Goal: Information Seeking & Learning: Check status

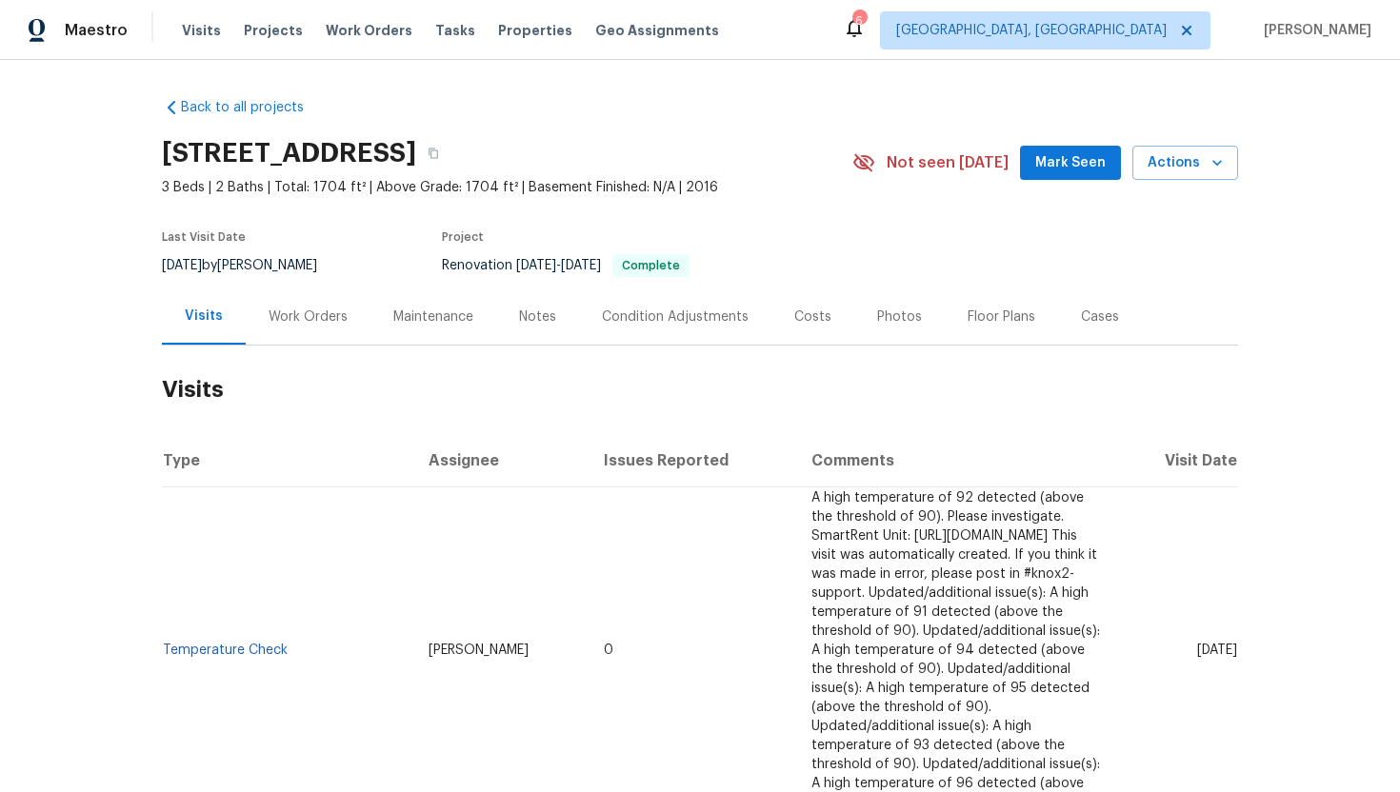
drag, startPoint x: 1154, startPoint y: 615, endPoint x: 1235, endPoint y: 622, distance: 81.2
click at [1235, 622] on td "Fri, Aug 08 2025" at bounding box center [1178, 651] width 119 height 327
copy span "Aug 08 2025"
click at [296, 333] on div "Work Orders" at bounding box center [308, 317] width 125 height 56
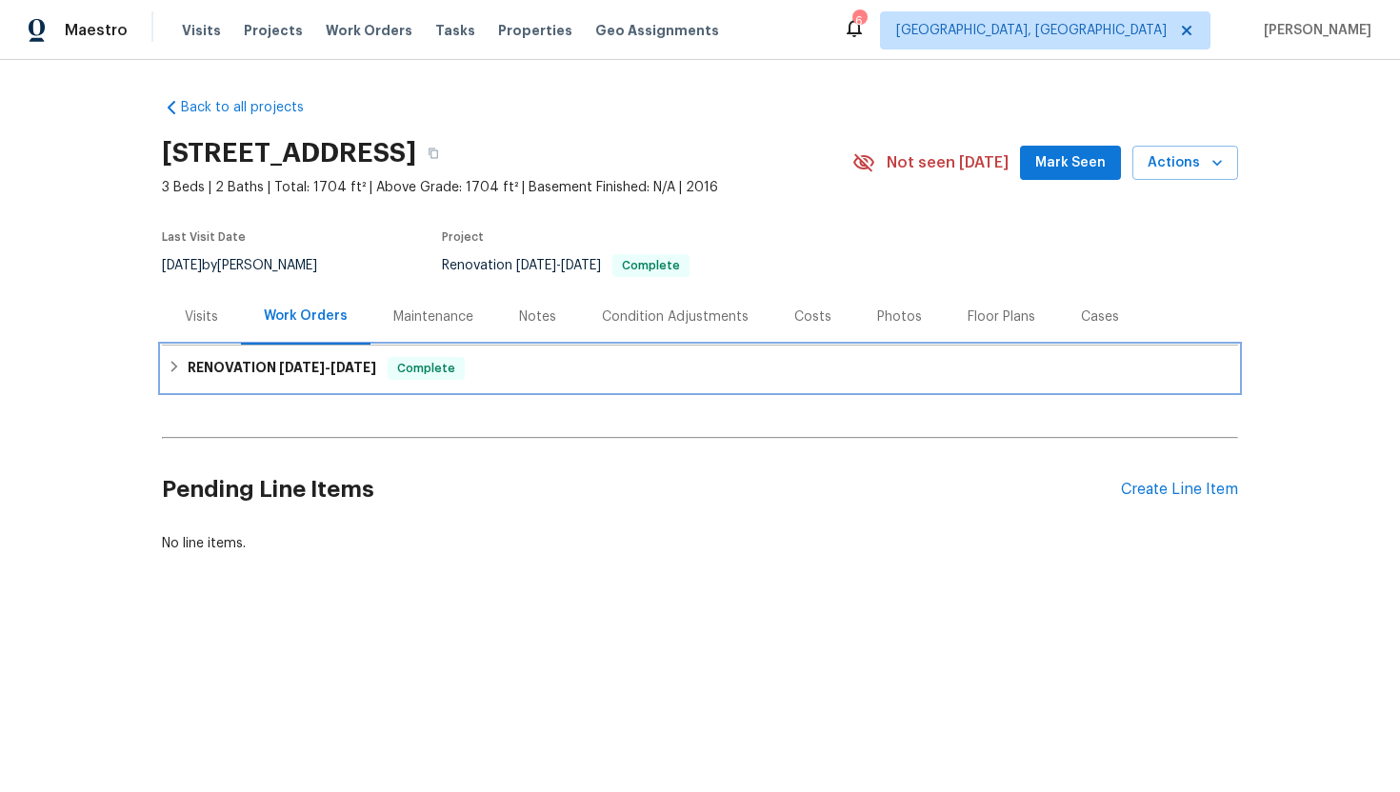
click at [309, 370] on span "4/17/25" at bounding box center [302, 367] width 46 height 13
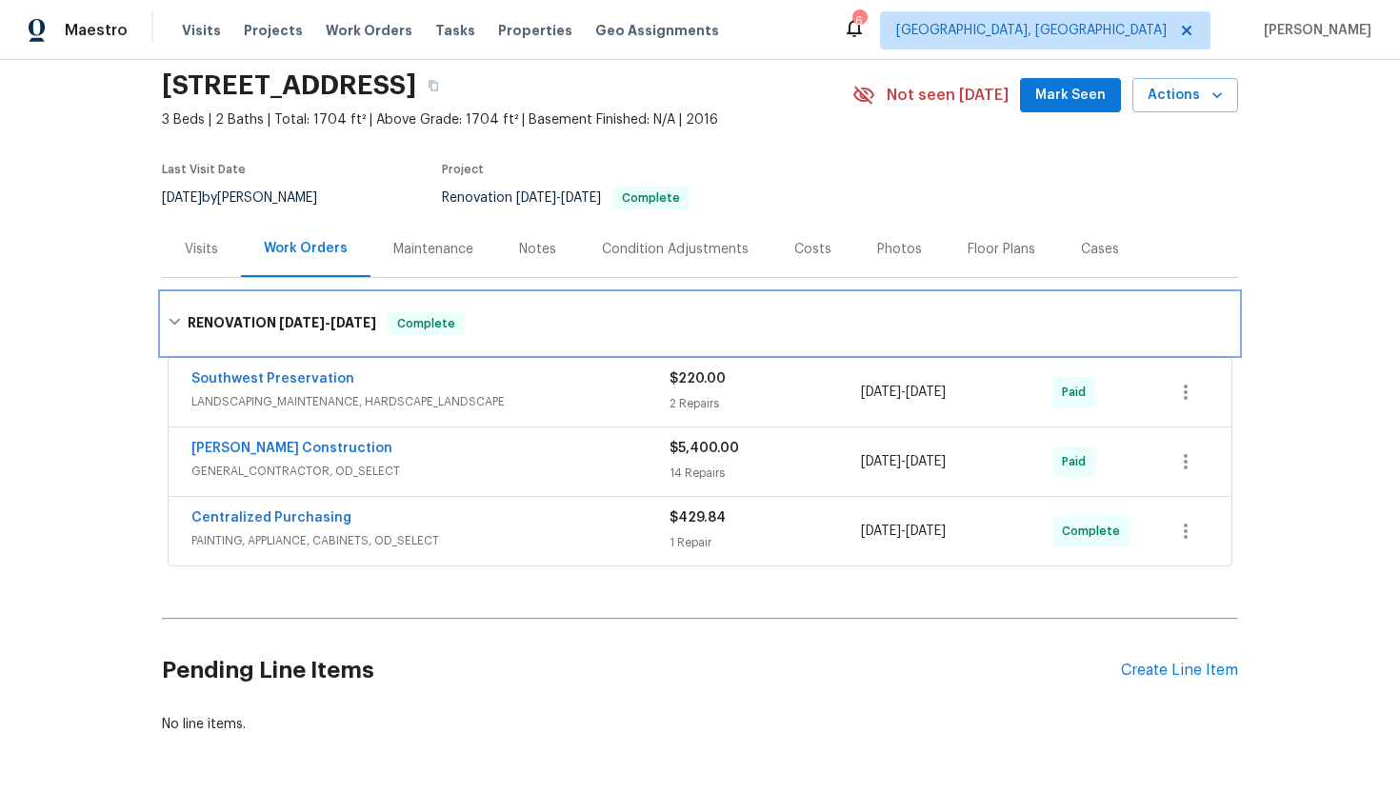
scroll to position [77, 0]
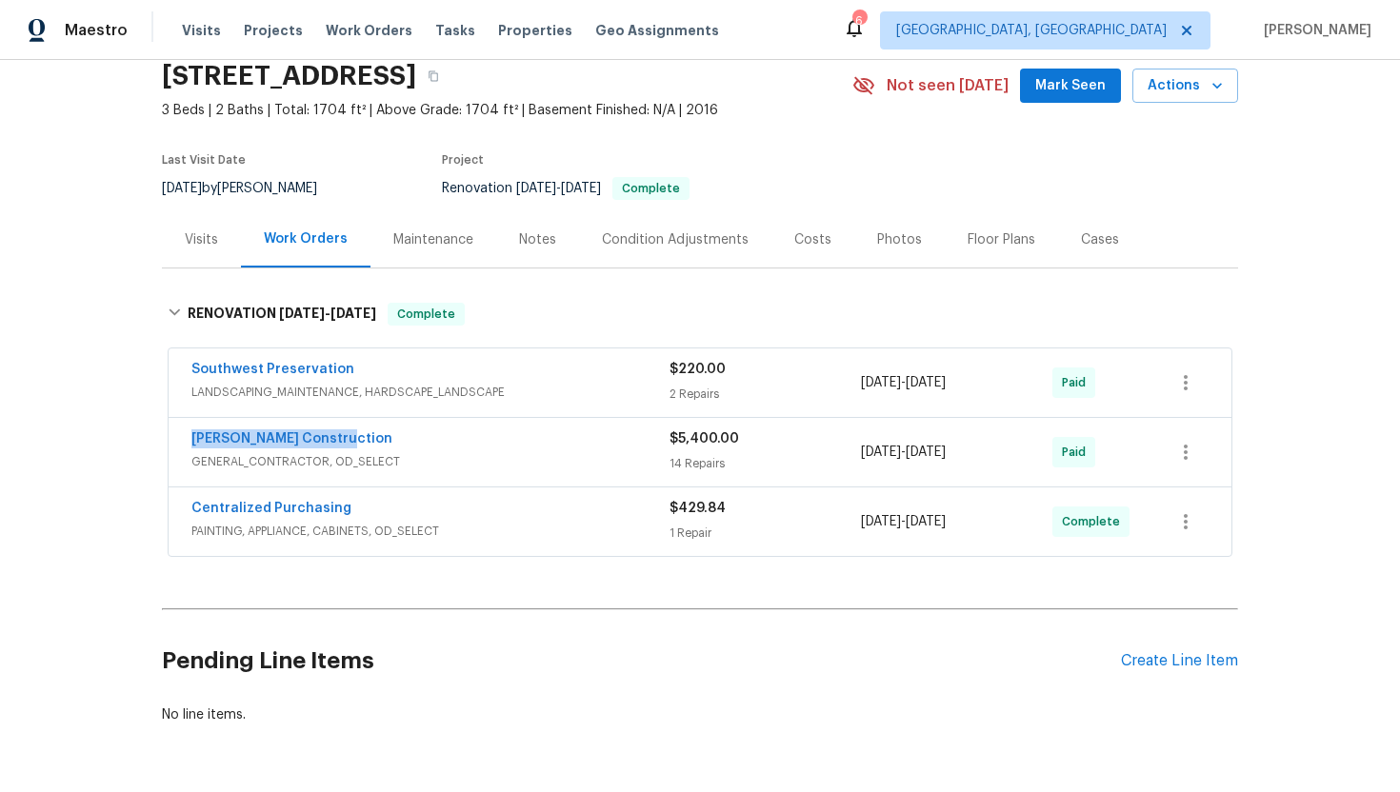
drag, startPoint x: 298, startPoint y: 445, endPoint x: 180, endPoint y: 435, distance: 118.5
click at [180, 435] on div "Strasser Construction GENERAL_CONTRACTOR, OD_SELECT $5,400.00 14 Repairs 4/17/2…" at bounding box center [700, 452] width 1063 height 69
copy link "Strasser Construction"
drag, startPoint x: 1007, startPoint y: 455, endPoint x: 851, endPoint y: 452, distance: 156.2
click at [851, 452] on div "Strasser Construction GENERAL_CONTRACTOR, OD_SELECT $5,400.00 14 Repairs 4/17/2…" at bounding box center [676, 452] width 971 height 46
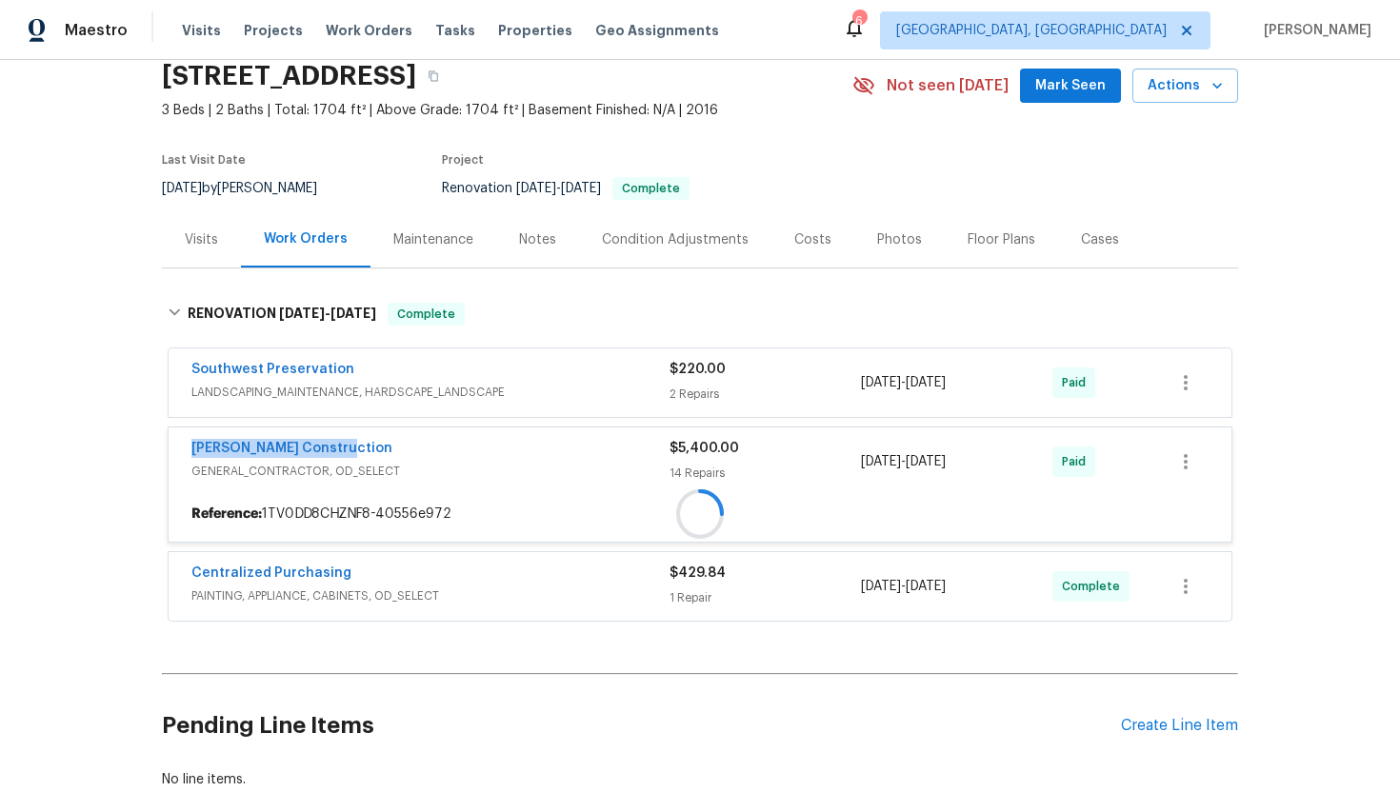
copy div "14 Repairs 4/17/2025 - 4/30/2025"
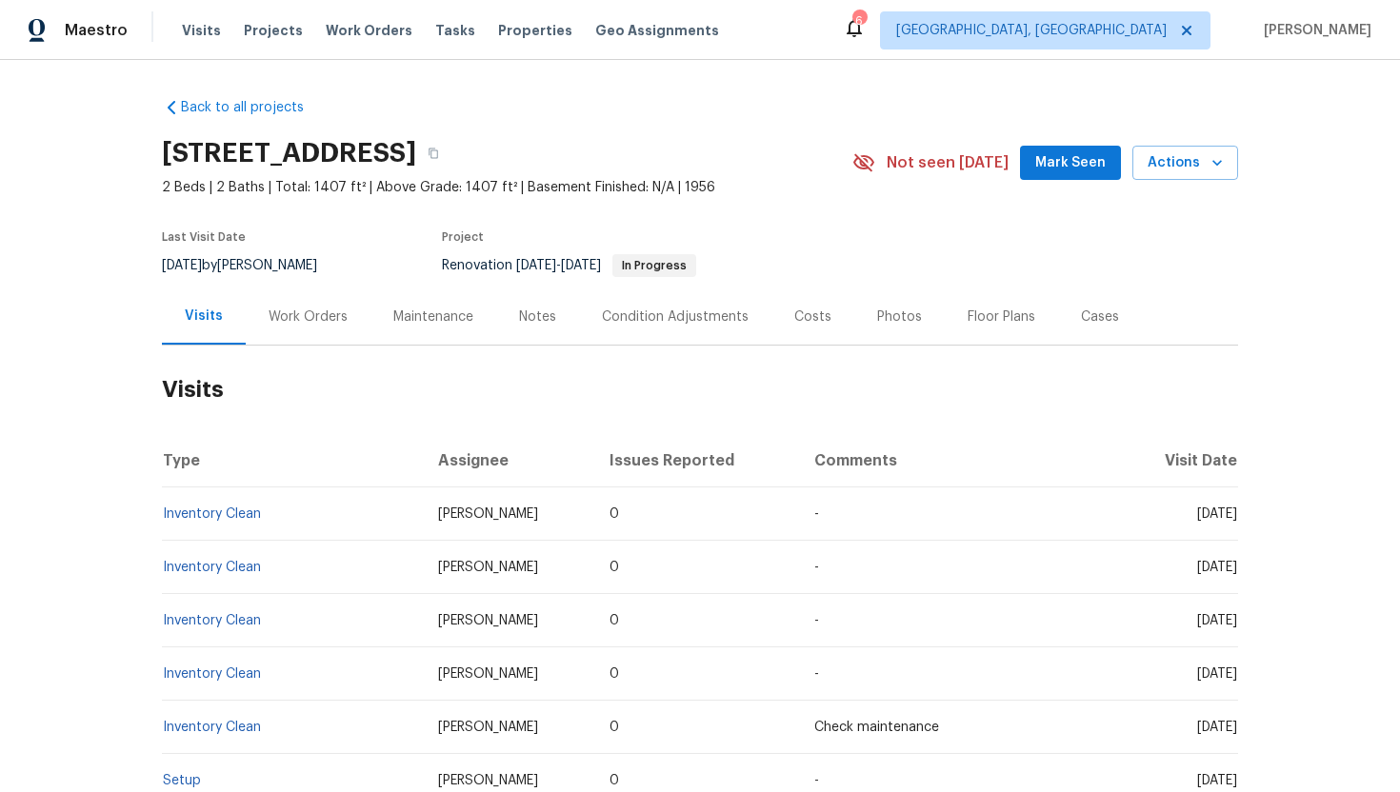
click at [331, 313] on div "Work Orders" at bounding box center [308, 317] width 79 height 19
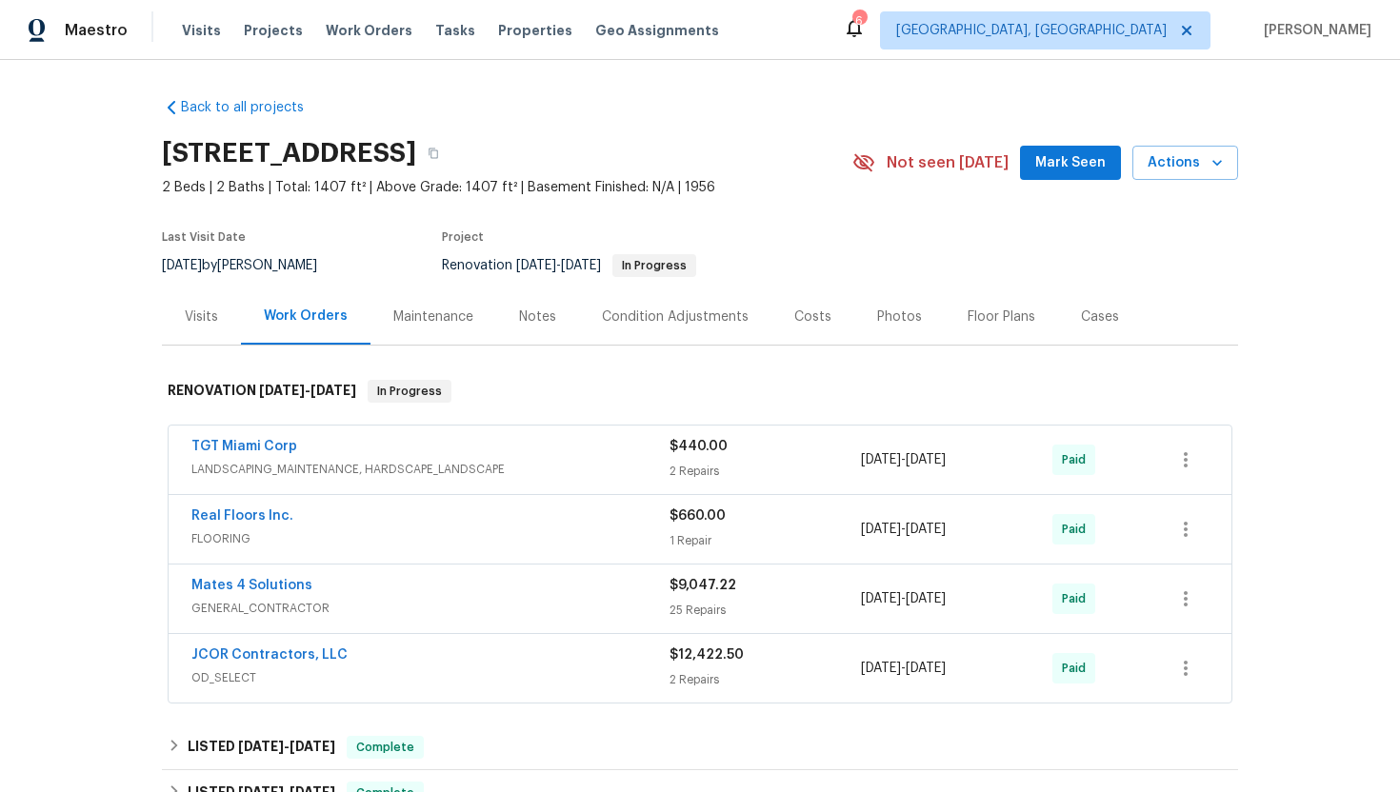
click at [189, 312] on div "Visits" at bounding box center [201, 317] width 33 height 19
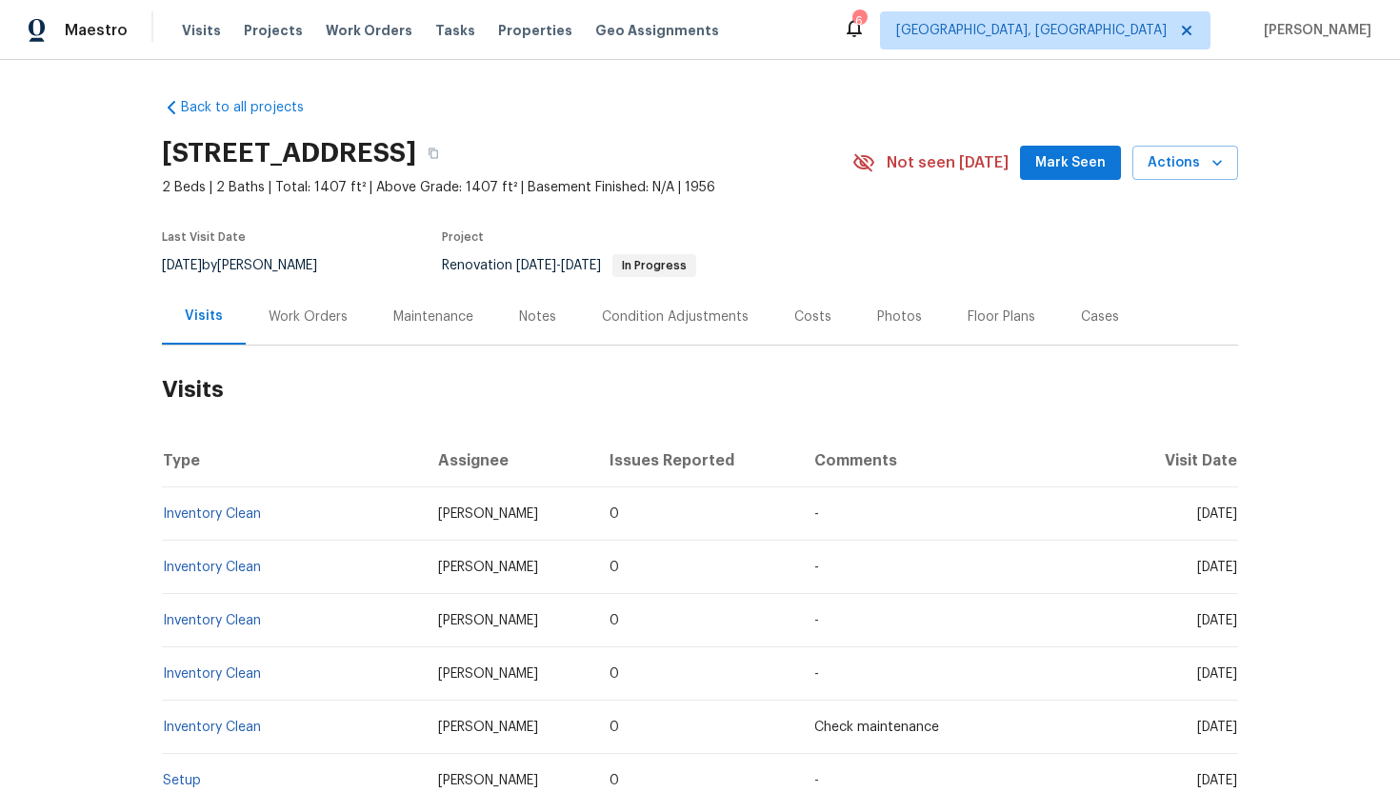
drag, startPoint x: 1161, startPoint y: 518, endPoint x: 1234, endPoint y: 520, distance: 73.3
click at [1234, 520] on span "Thu, Aug 14 2025" at bounding box center [1217, 514] width 40 height 13
copy span "Aug 14 2025"
click at [274, 338] on div "Work Orders" at bounding box center [308, 317] width 125 height 56
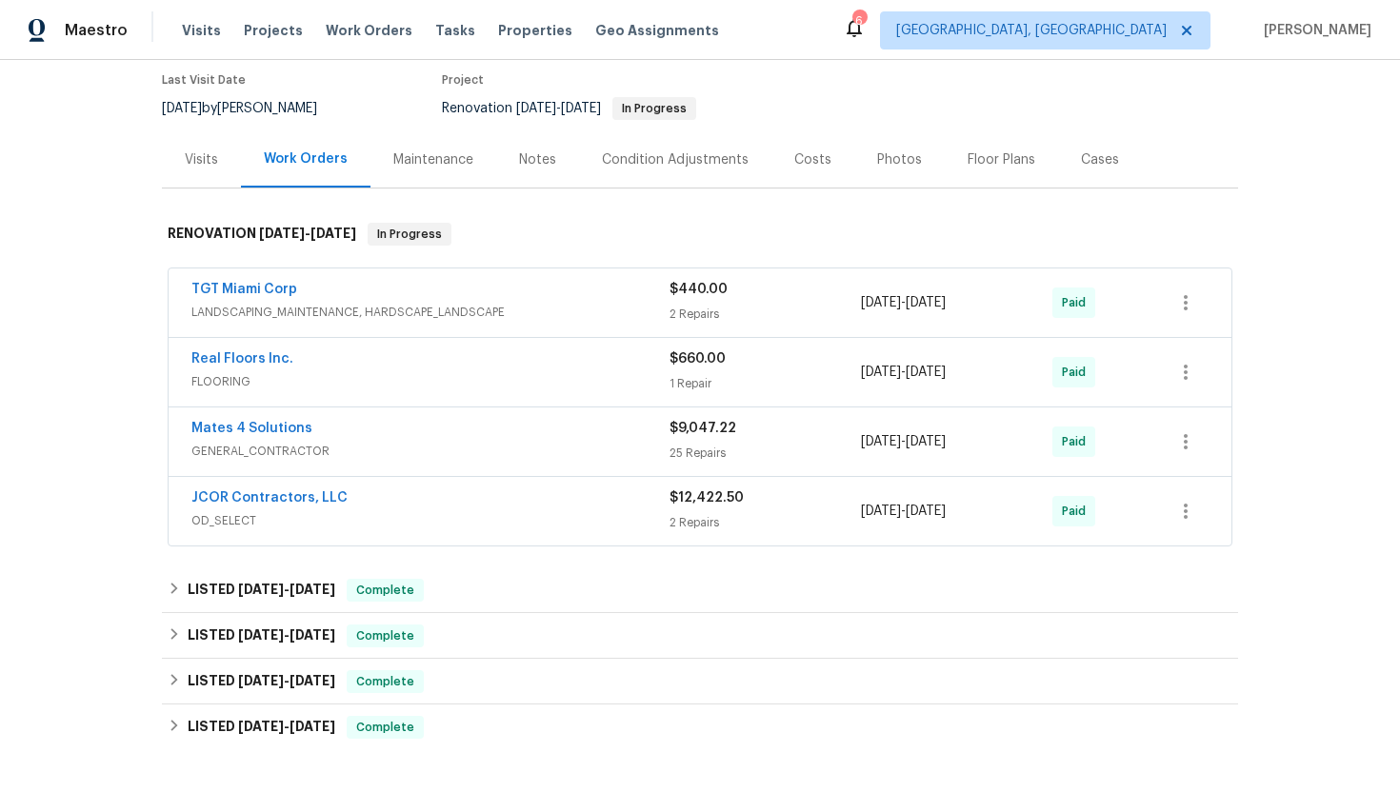
scroll to position [181, 0]
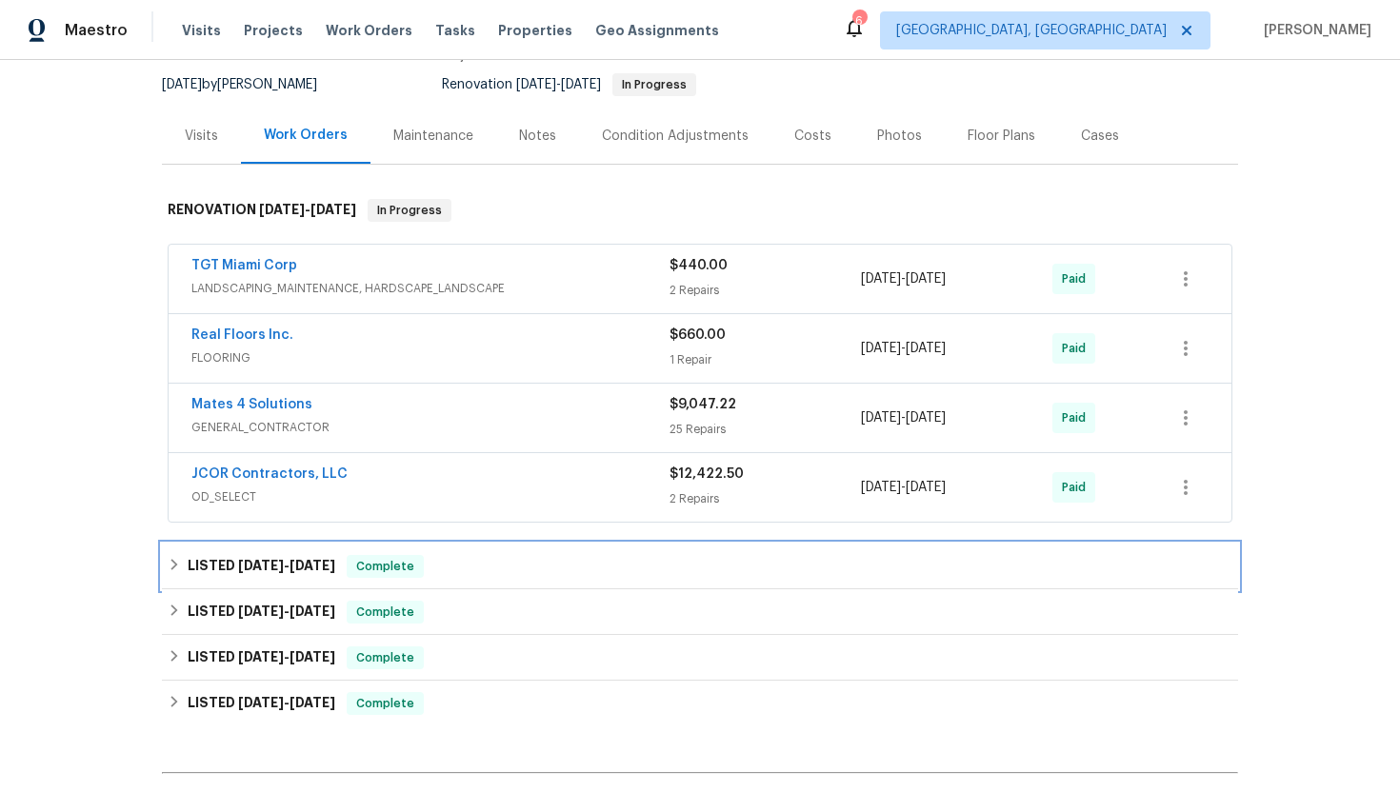
click at [381, 559] on span "Complete" at bounding box center [384, 566] width 73 height 19
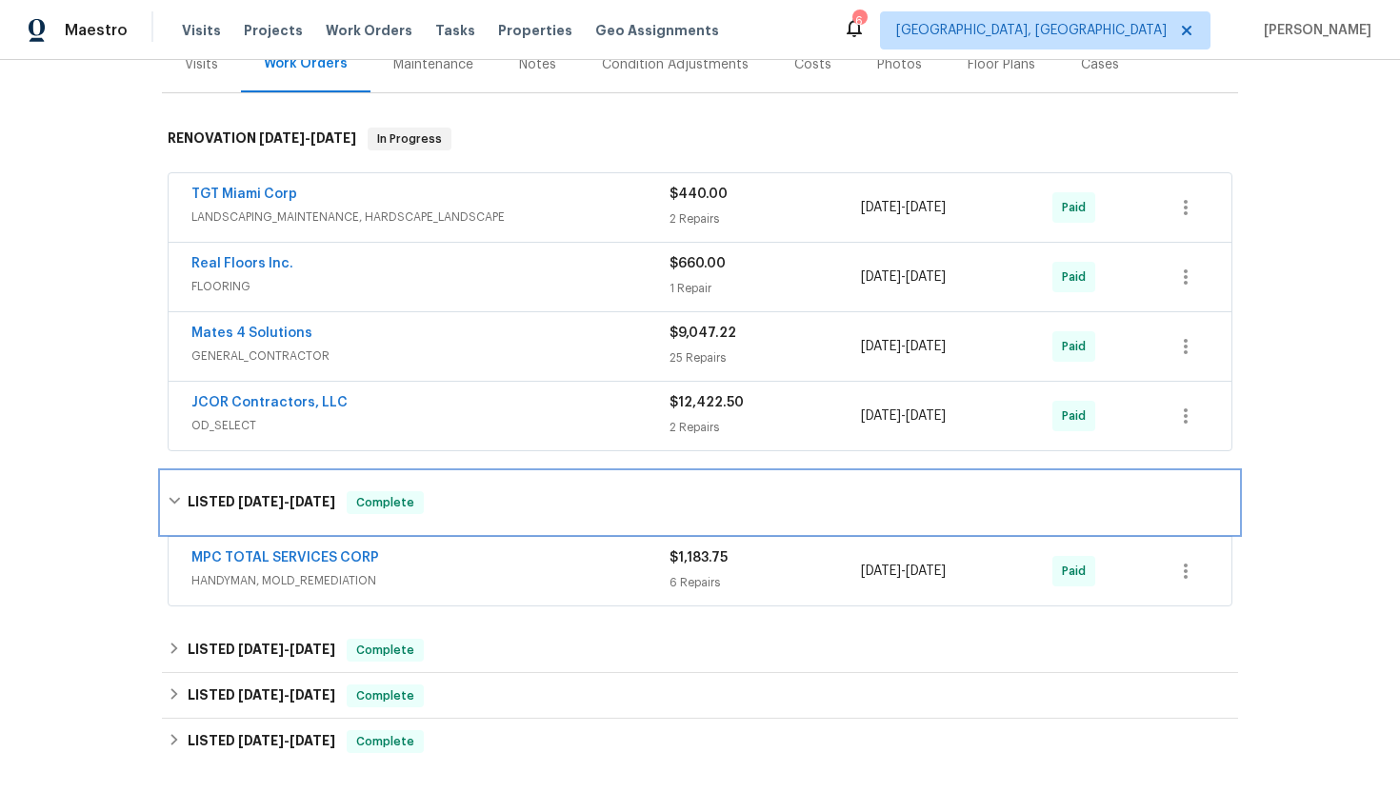
scroll to position [294, 0]
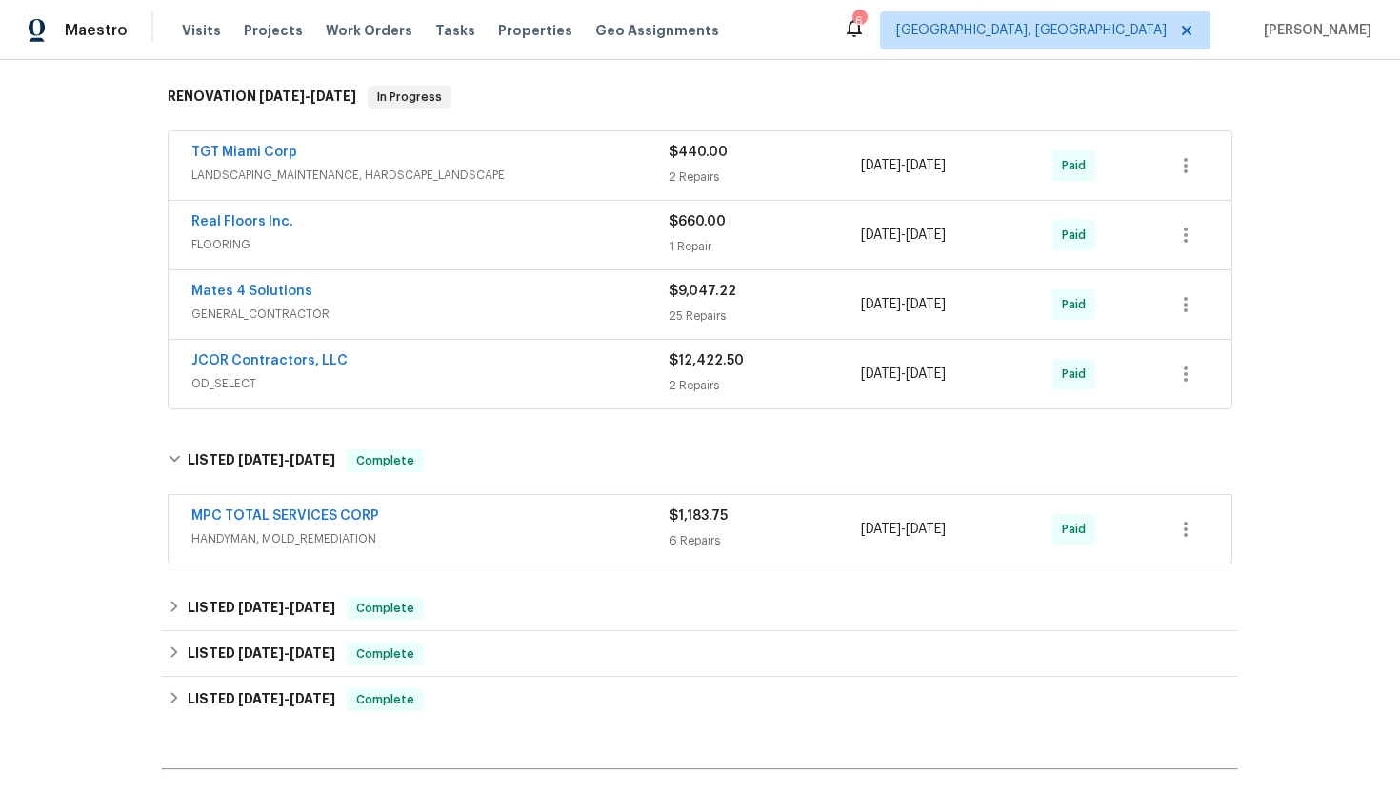
click at [423, 563] on div "MPC TOTAL SERVICES CORP HANDYMAN, MOLD_REMEDIATION $1,183.75 6 Repairs 5/5/2025…" at bounding box center [700, 529] width 1063 height 69
click at [425, 532] on span "HANDYMAN, MOLD_REMEDIATION" at bounding box center [430, 538] width 478 height 19
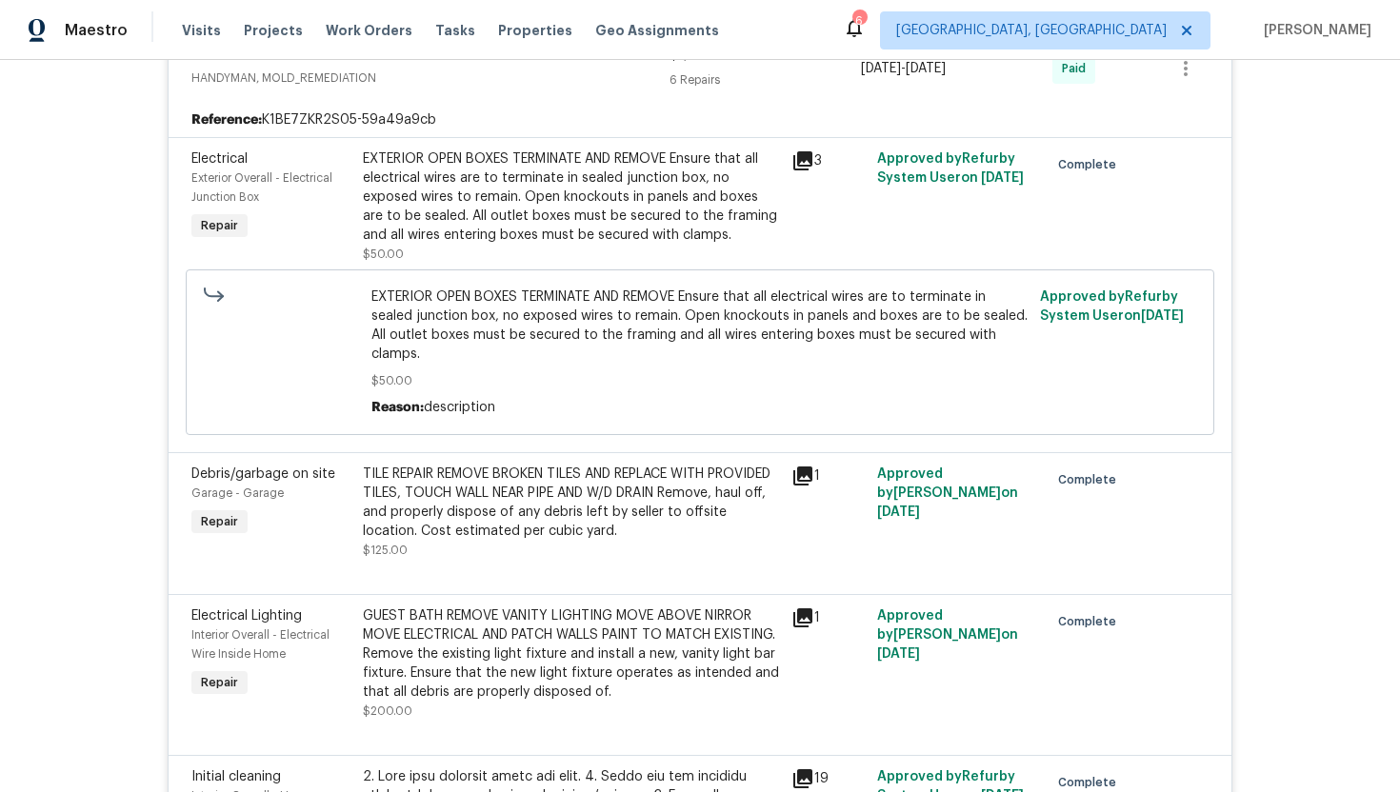
scroll to position [208, 0]
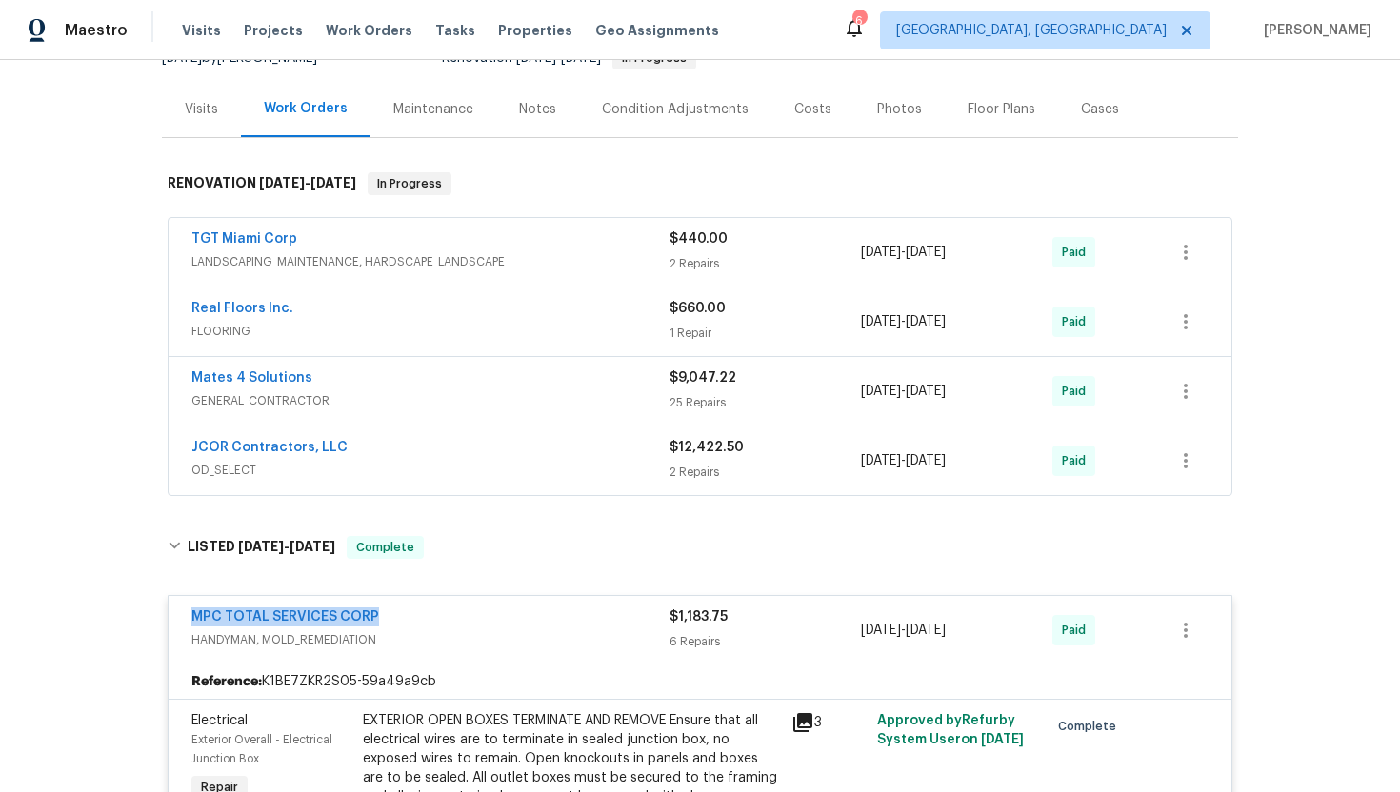
drag, startPoint x: 408, startPoint y: 617, endPoint x: 180, endPoint y: 609, distance: 228.7
click at [180, 609] on div "MPC TOTAL SERVICES CORP HANDYMAN, MOLD_REMEDIATION $1,183.75 6 Repairs 5/5/2025…" at bounding box center [700, 630] width 1063 height 69
copy link "MPC TOTAL SERVICES CORP"
drag, startPoint x: 989, startPoint y: 630, endPoint x: 861, endPoint y: 627, distance: 128.6
click at [861, 627] on div "5/5/2025 - 5/5/2025" at bounding box center [956, 630] width 191 height 46
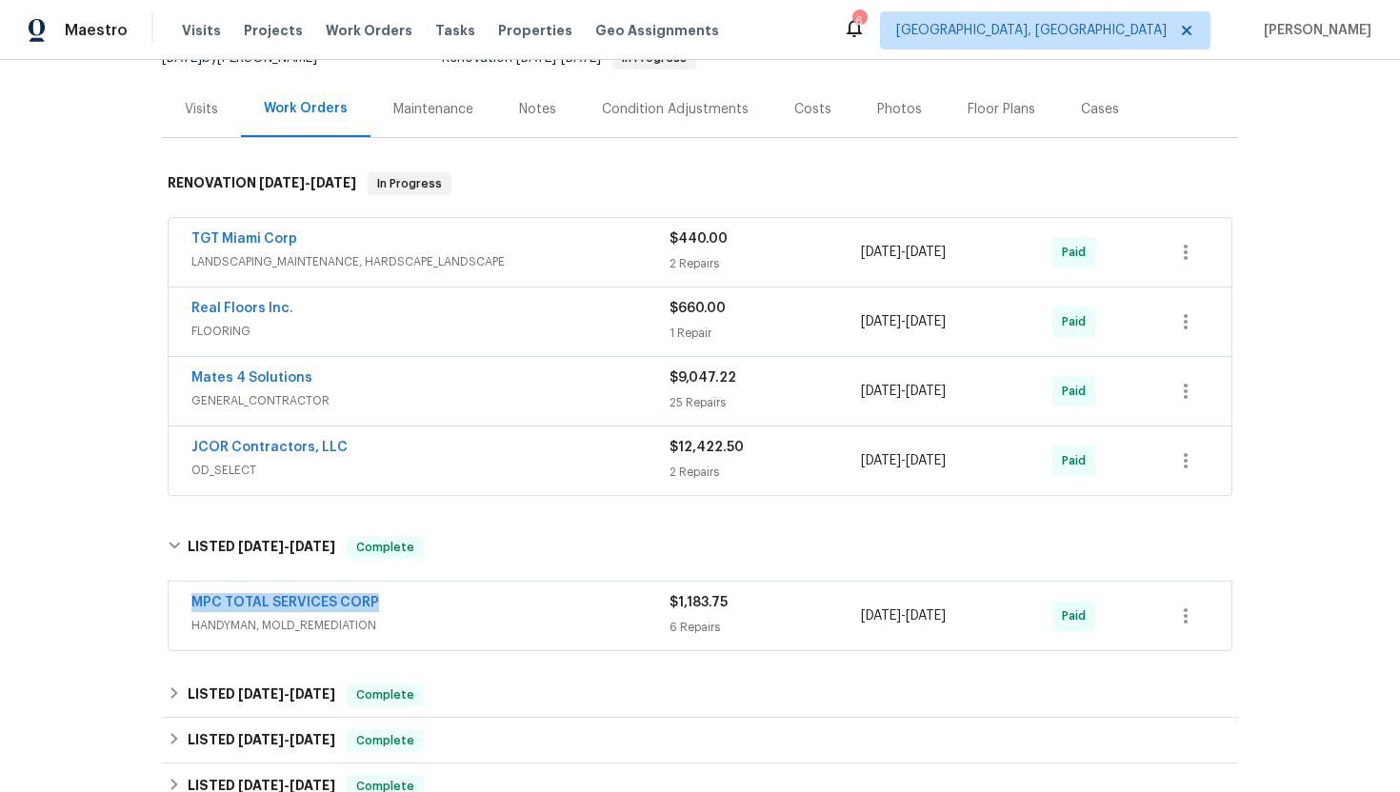
copy span "5/5/2025 - 5/5/2025"
click at [544, 618] on span "HANDYMAN, MOLD_REMEDIATION" at bounding box center [430, 625] width 478 height 19
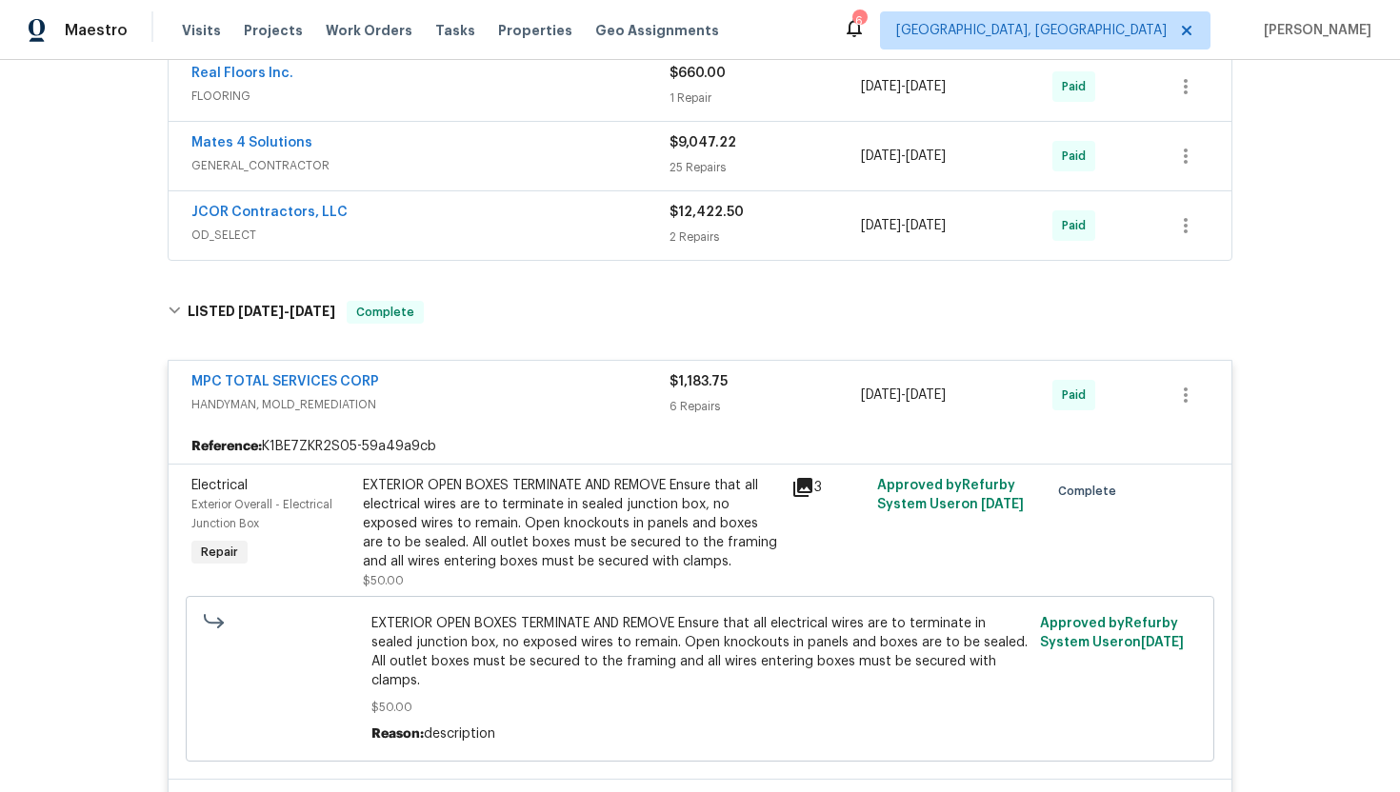
scroll to position [0, 0]
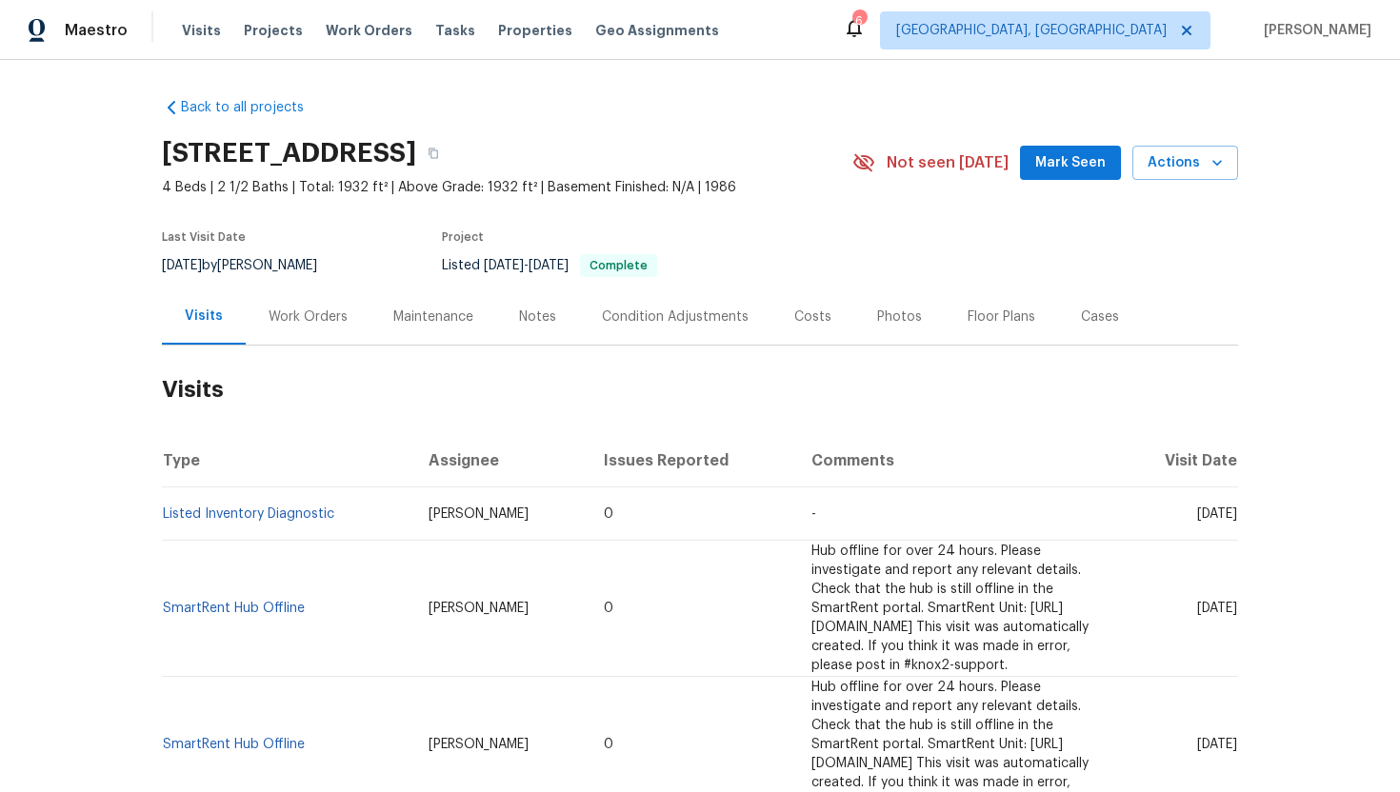
drag, startPoint x: 1158, startPoint y: 515, endPoint x: 1237, endPoint y: 518, distance: 79.1
click at [1237, 518] on td "[DATE]" at bounding box center [1178, 514] width 119 height 53
copy span "[DATE]"
click at [300, 326] on div "Work Orders" at bounding box center [308, 317] width 125 height 56
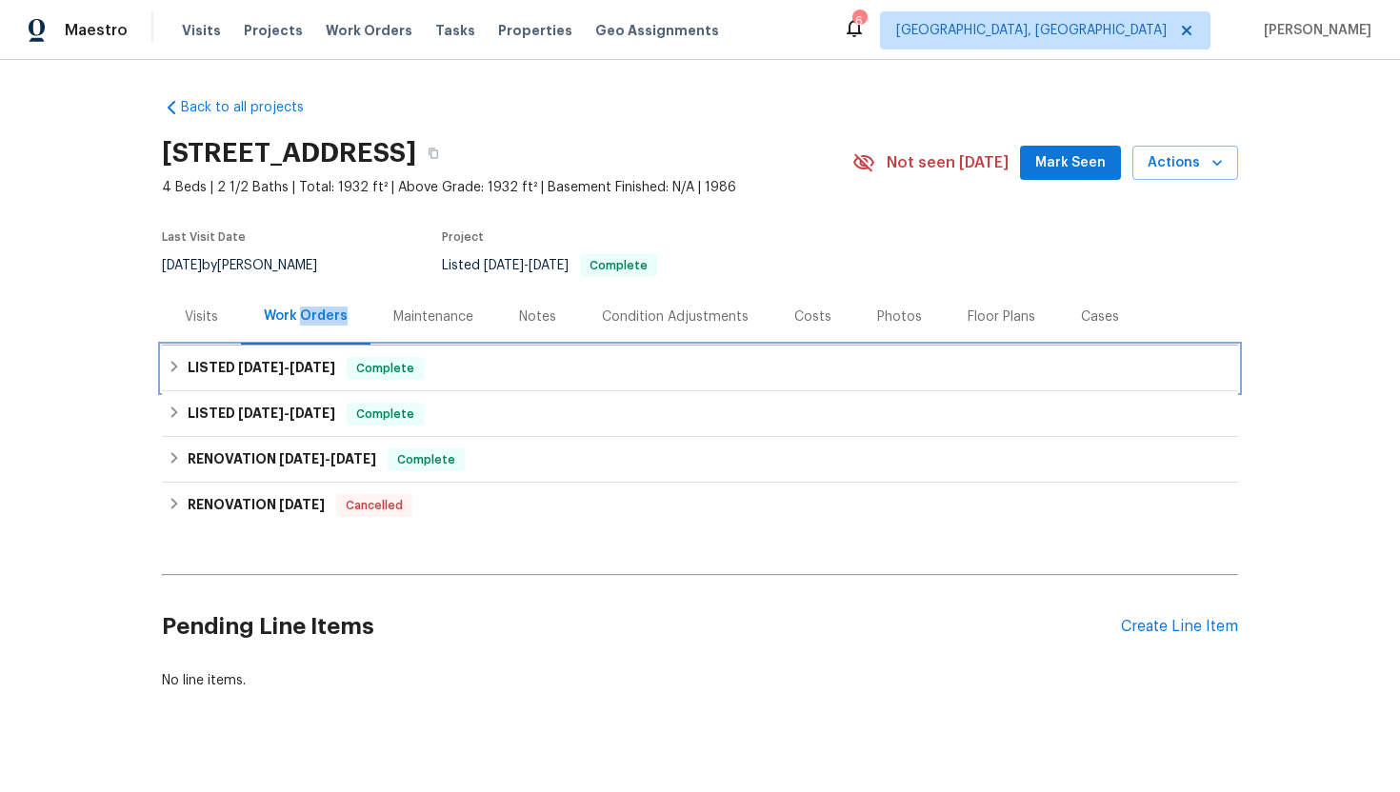
click at [314, 365] on span "[DATE]" at bounding box center [312, 367] width 46 height 13
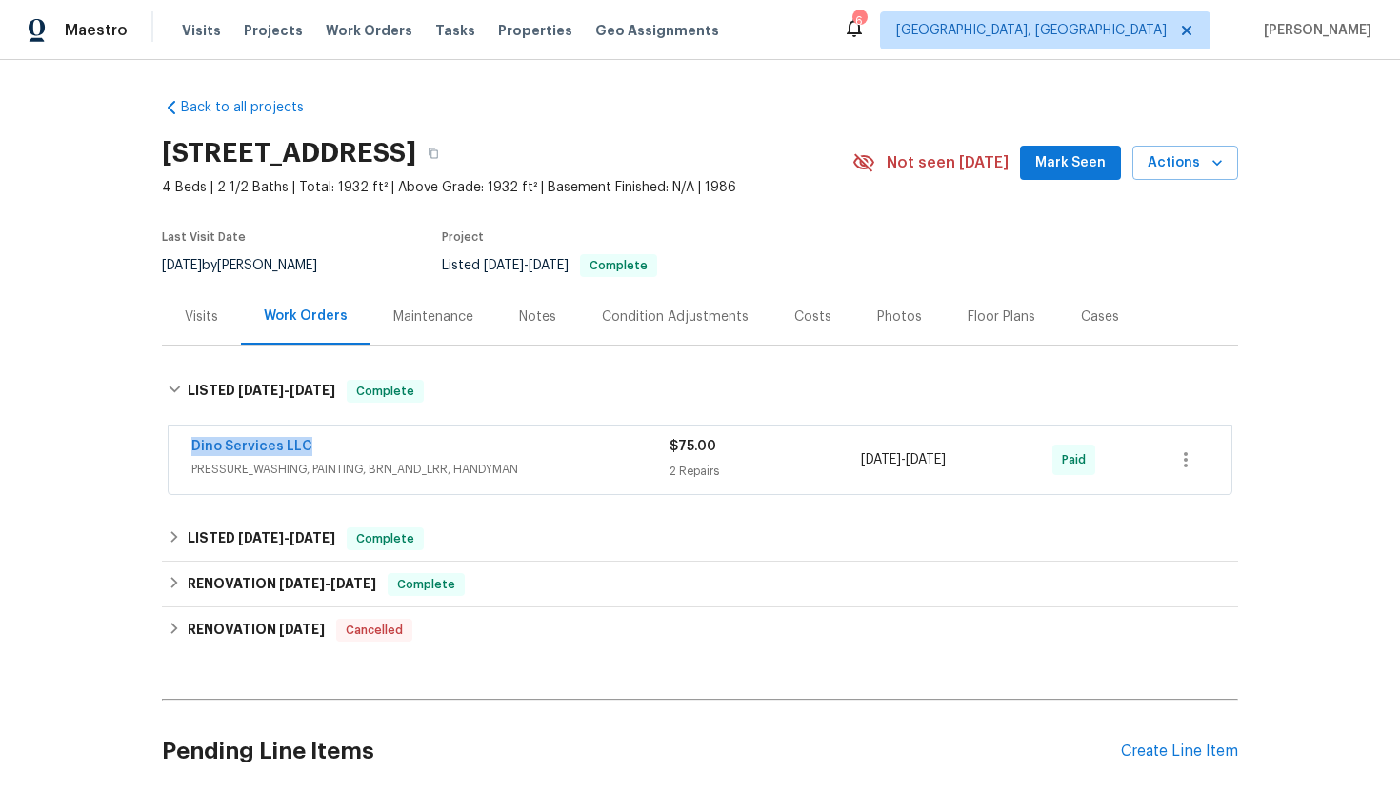
drag, startPoint x: 333, startPoint y: 447, endPoint x: 146, endPoint y: 441, distance: 187.7
click at [146, 441] on div "Back to all projects 8330 Lyndale Dr, North Chesterfield, VA 23235 4 Beds | 2 1…" at bounding box center [700, 426] width 1400 height 732
copy link "Dino Services LLC"
drag, startPoint x: 994, startPoint y: 462, endPoint x: 831, endPoint y: 462, distance: 162.8
click at [831, 462] on div "Dino Services LLC PRESSURE_WASHING, PAINTING, BRN_AND_LRR, HANDYMAN $75.00 2 Re…" at bounding box center [676, 460] width 971 height 46
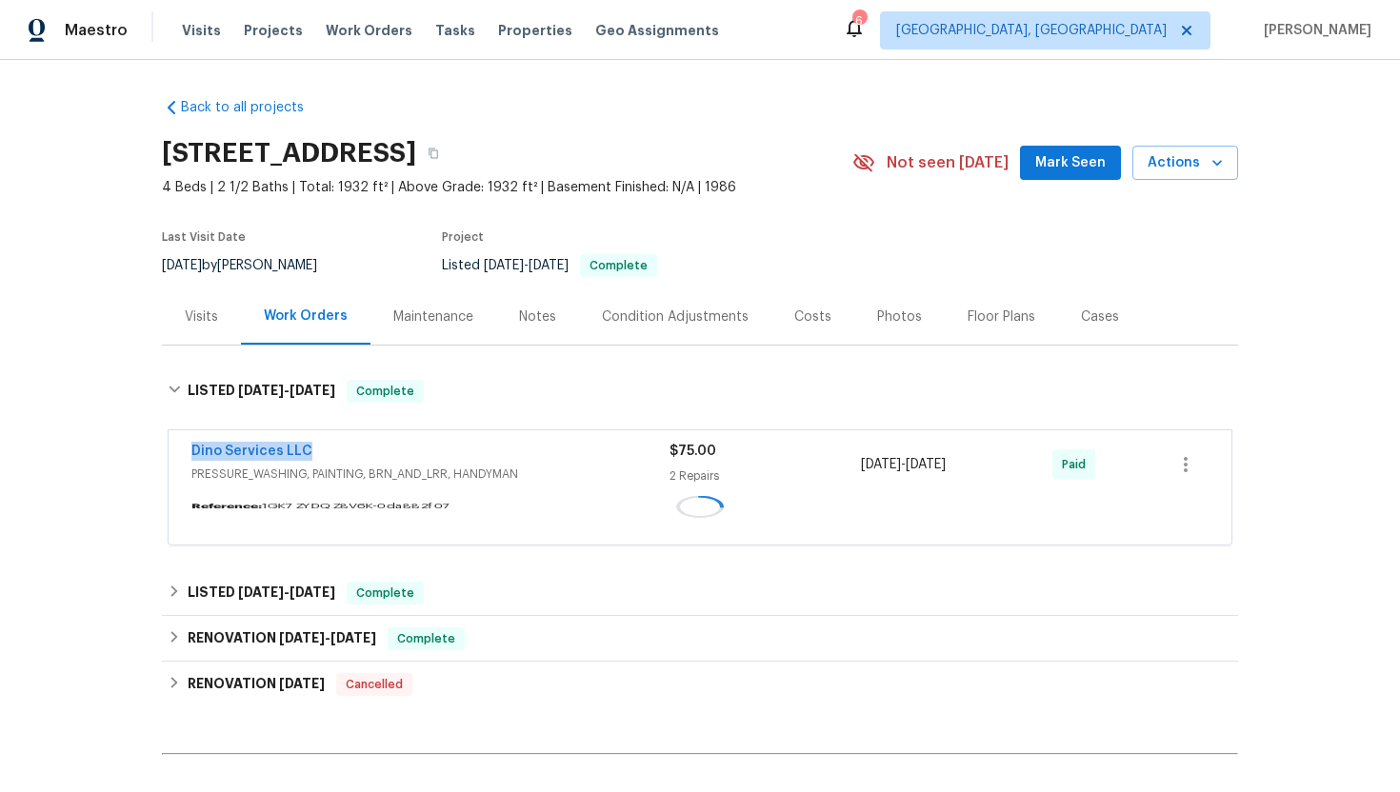
copy div "7/17/2025 - 7/17/2025"
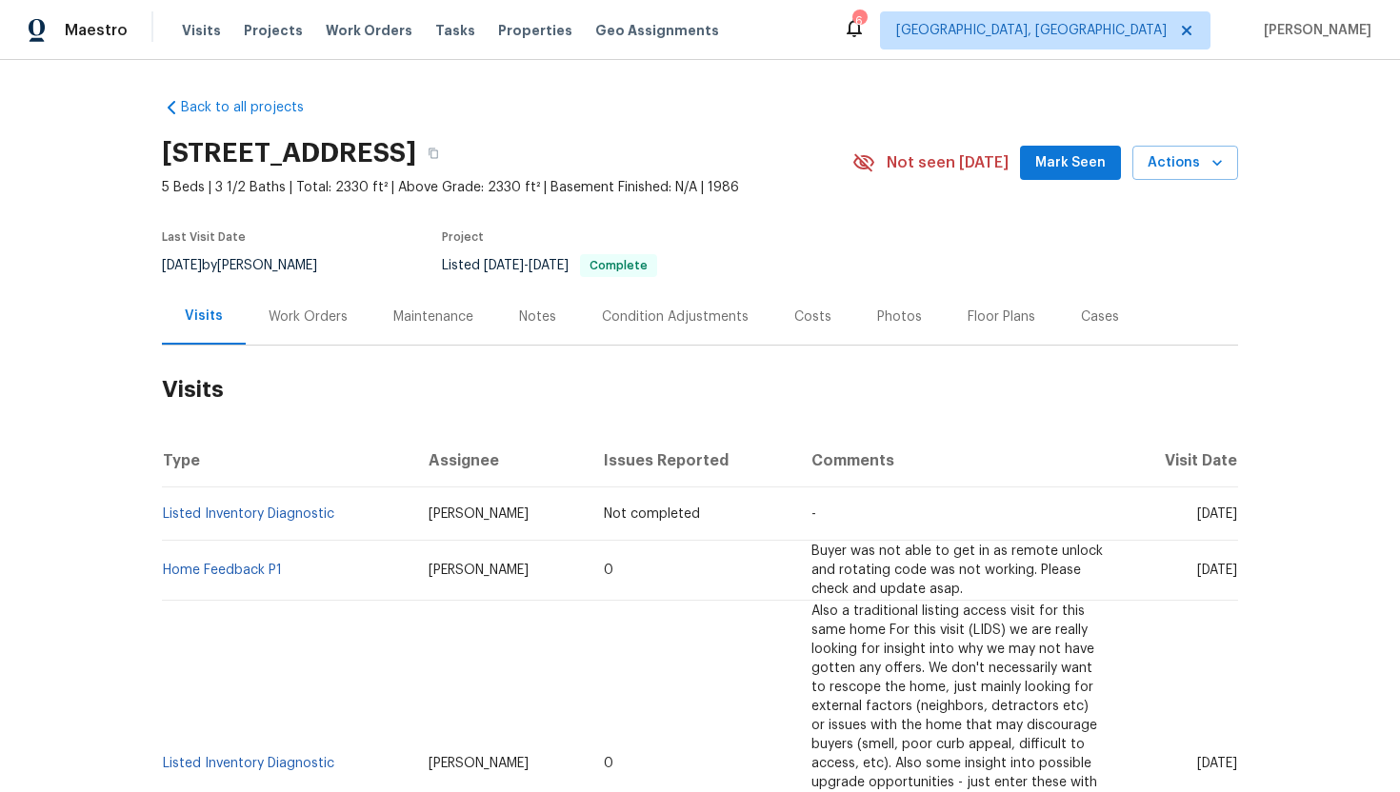
click at [320, 329] on div "Work Orders" at bounding box center [308, 317] width 125 height 56
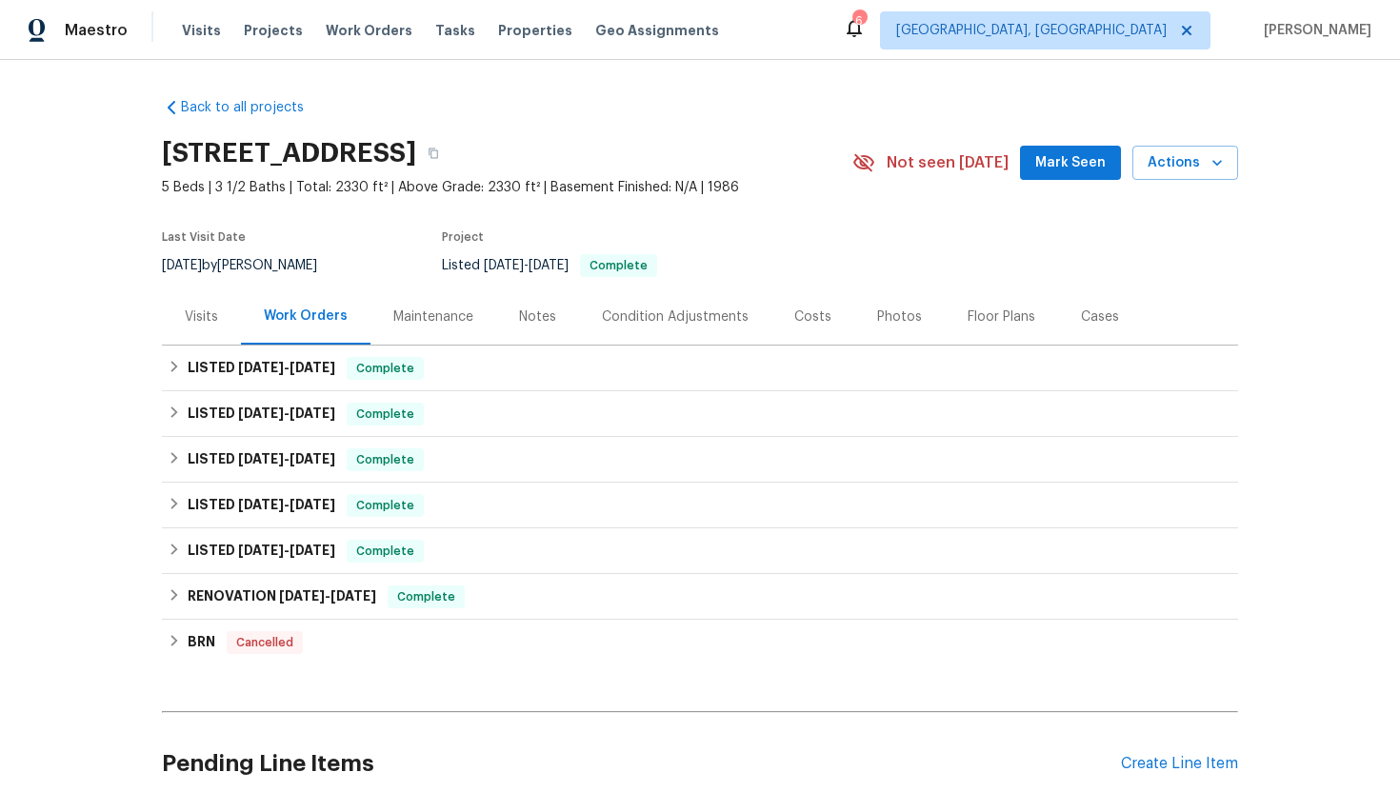
click at [197, 309] on div "Visits" at bounding box center [201, 317] width 33 height 19
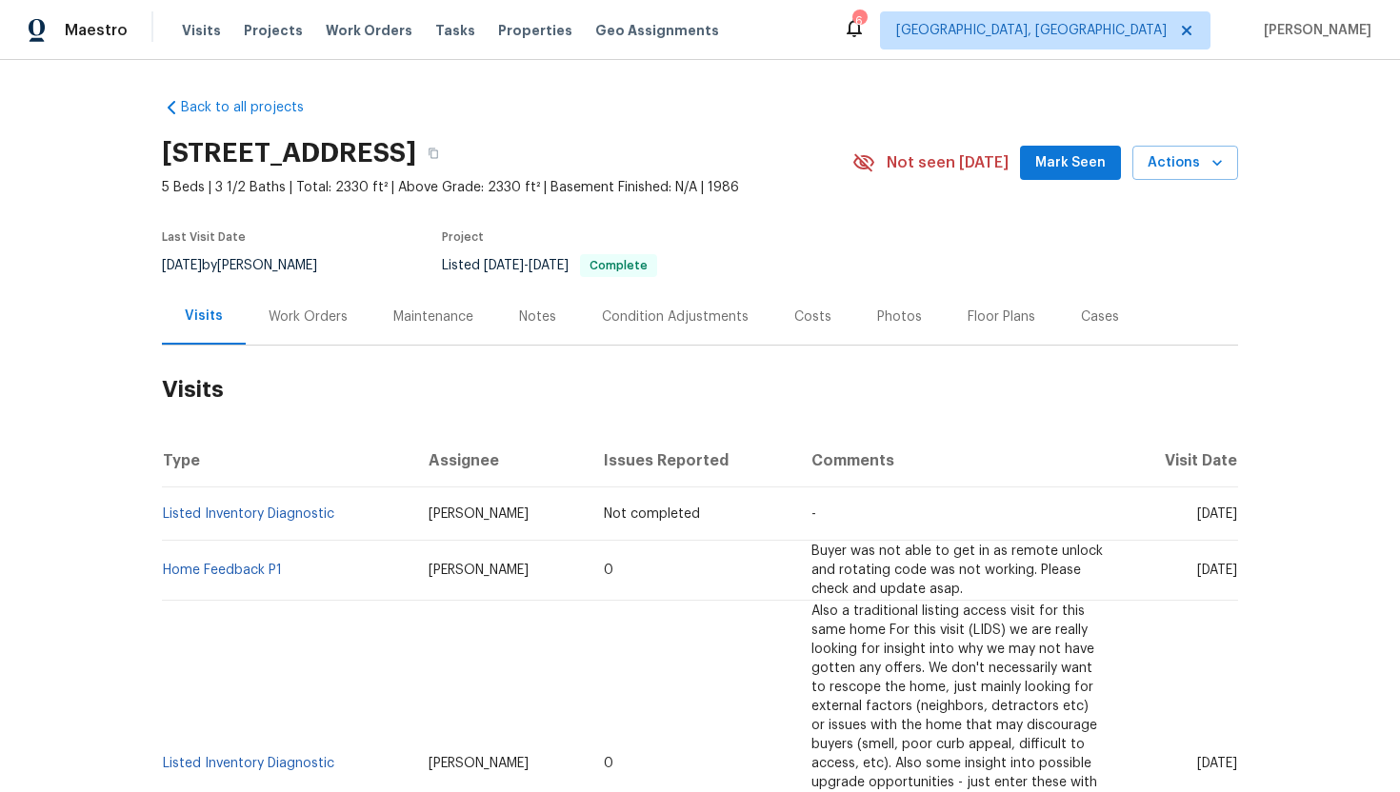
drag, startPoint x: 1161, startPoint y: 573, endPoint x: 1236, endPoint y: 579, distance: 75.4
click at [1236, 579] on td "Mon, Jun 30 2025" at bounding box center [1178, 571] width 119 height 60
copy span "Jun 30 2025"
click at [312, 323] on div "Work Orders" at bounding box center [308, 317] width 79 height 19
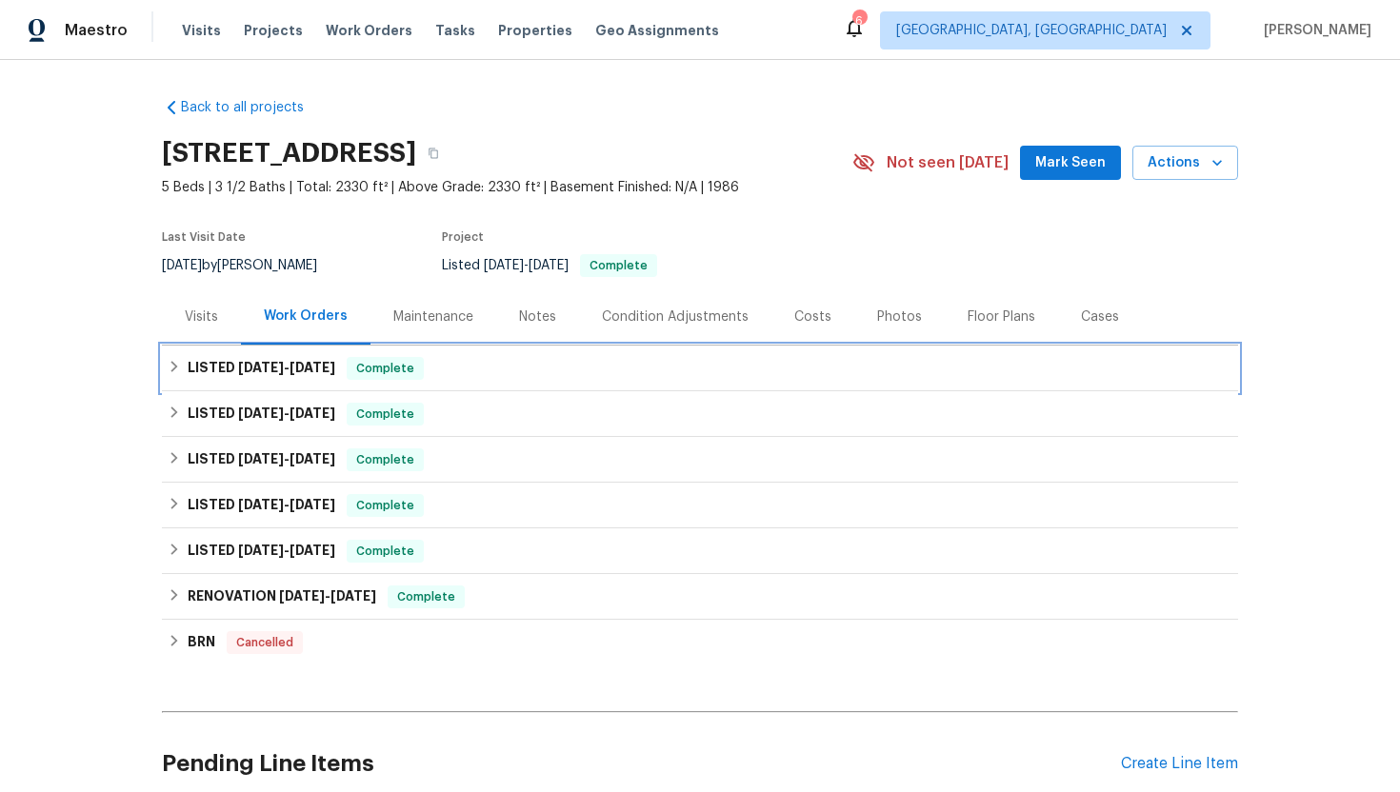
click at [319, 374] on h6 "LISTED 7/2/25 - 7/9/25" at bounding box center [262, 368] width 148 height 23
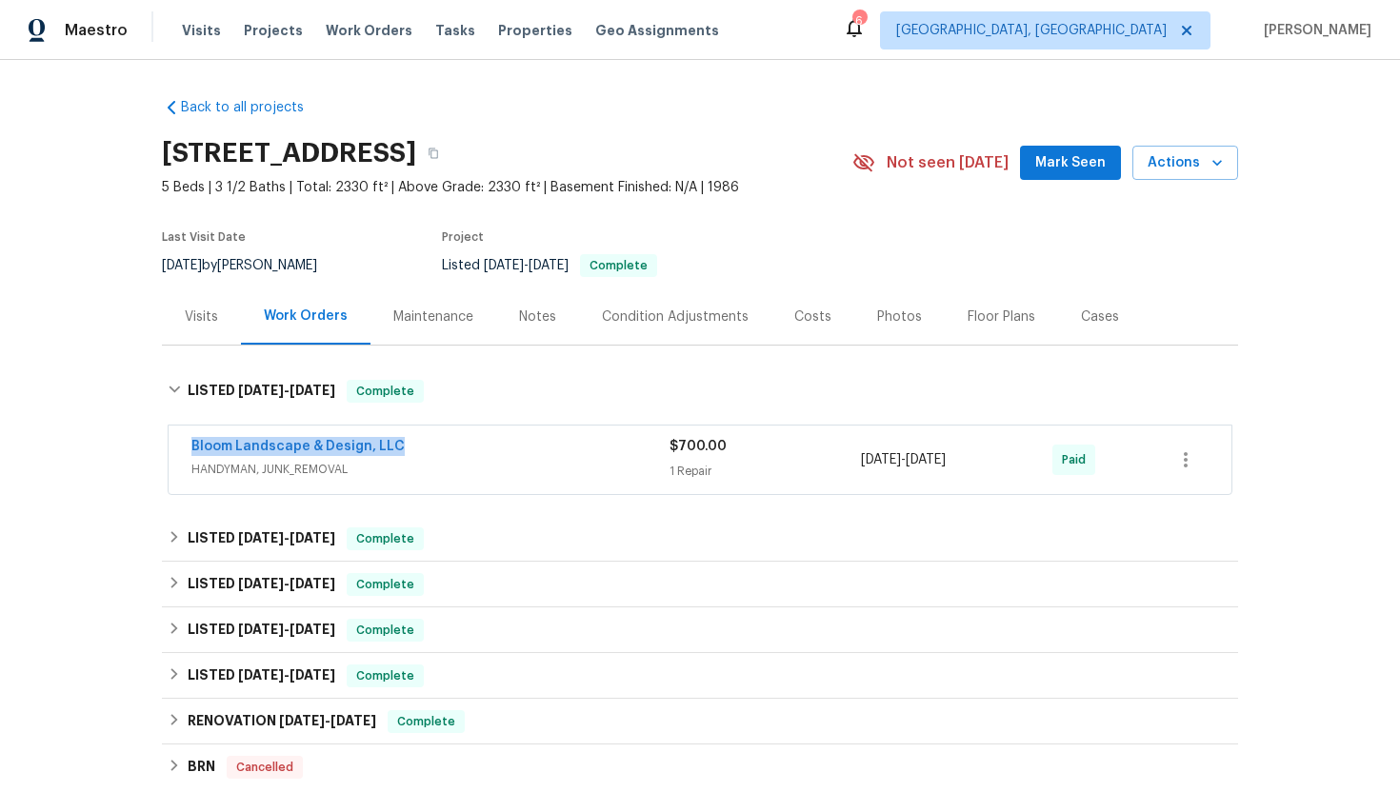
drag, startPoint x: 417, startPoint y: 448, endPoint x: 167, endPoint y: 437, distance: 250.7
click at [166, 436] on div "Bloom Landscape & Design, LLC HANDYMAN, JUNK_REMOVAL $700.00 1 Repair 7/7/2025 …" at bounding box center [700, 461] width 1076 height 79
copy link "Bloom Landscape & Design, LLC"
drag, startPoint x: 1000, startPoint y: 462, endPoint x: 856, endPoint y: 459, distance: 143.8
click at [856, 459] on div "Bloom Landscape & Design, LLC HANDYMAN, JUNK_REMOVAL $700.00 1 Repair 7/7/2025 …" at bounding box center [676, 460] width 971 height 46
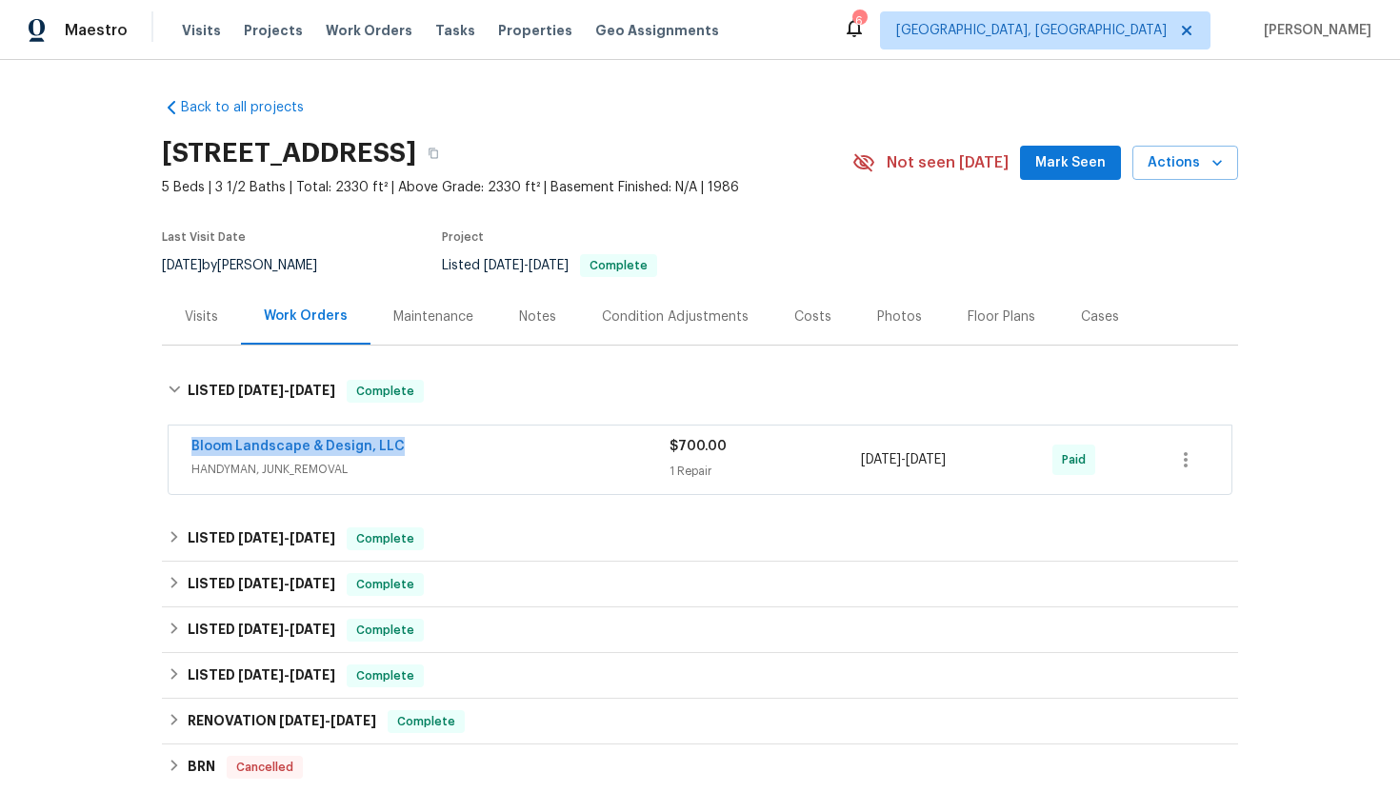
copy div "1 Repair 7/7/2025 - 7/9/2025"
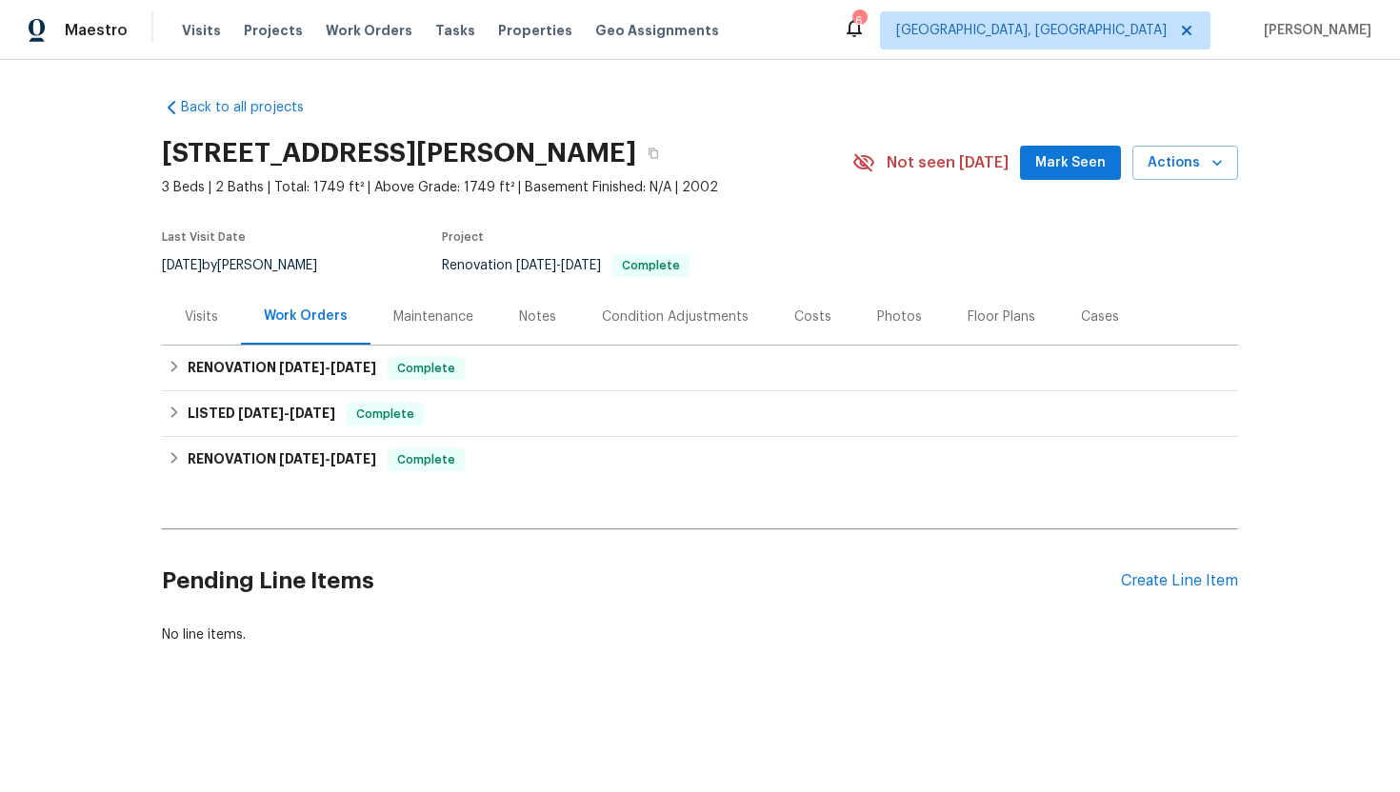
click at [209, 313] on div "Visits" at bounding box center [201, 317] width 33 height 19
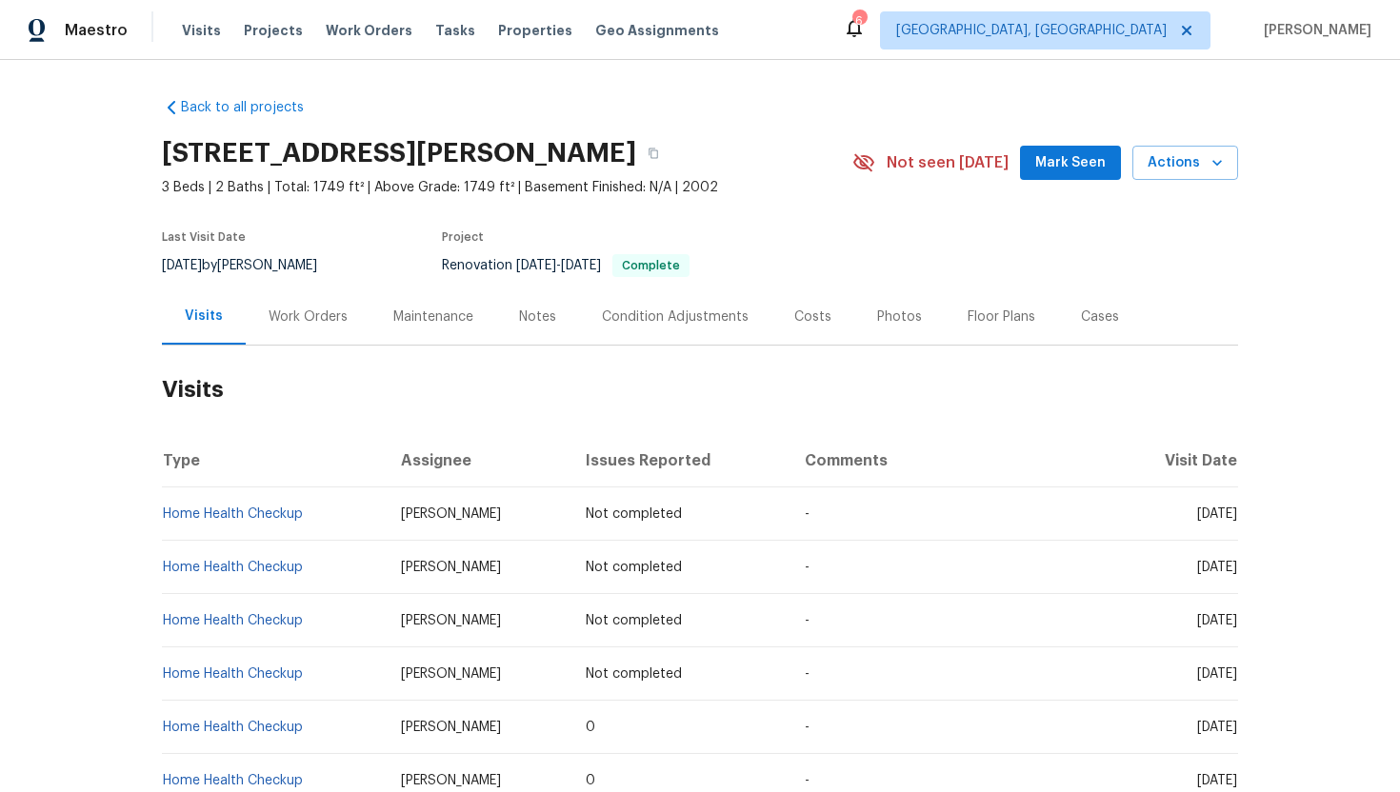
drag, startPoint x: 1160, startPoint y: 512, endPoint x: 1237, endPoint y: 513, distance: 77.1
click at [1237, 513] on td "Wed, Dec 10 2025" at bounding box center [1175, 514] width 126 height 53
copy span "Dec 10 2025"
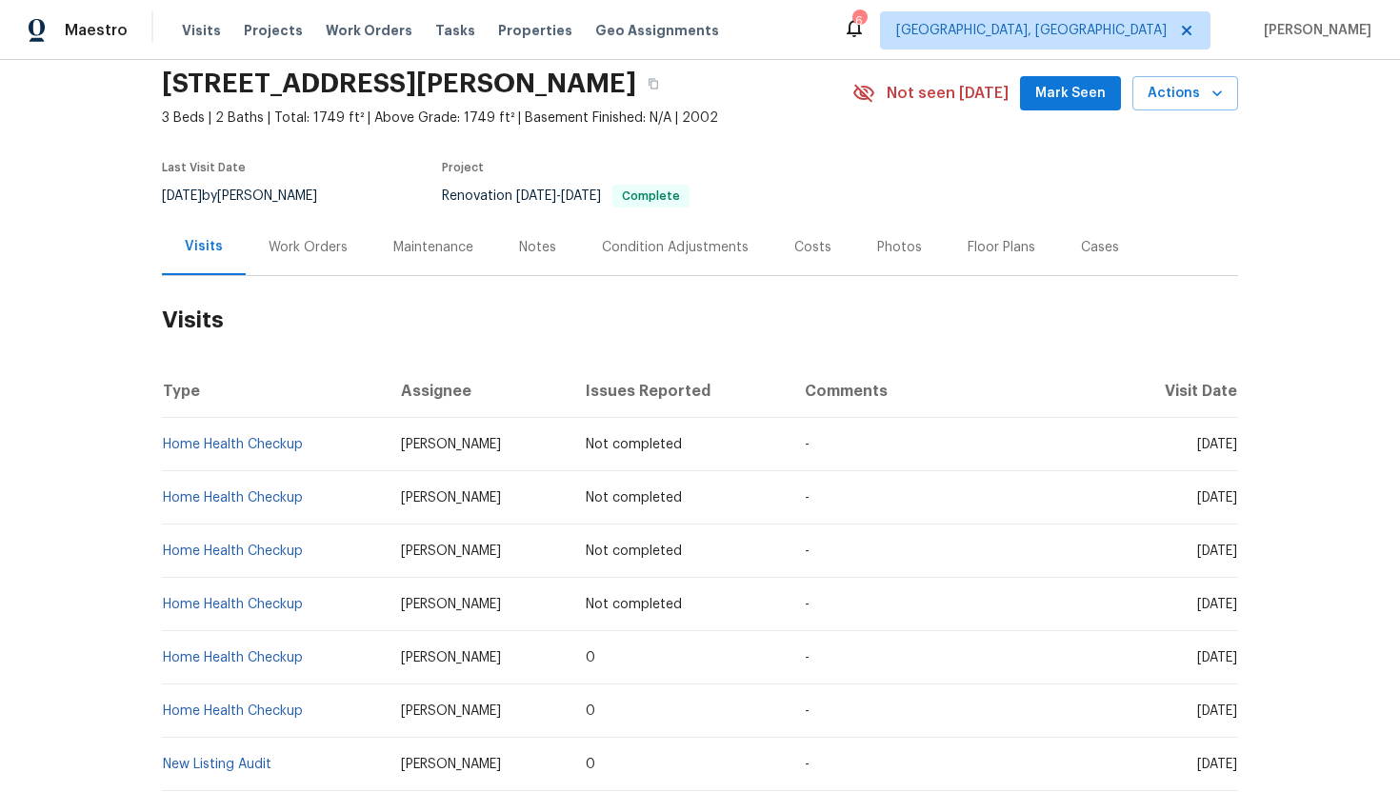
scroll to position [173, 0]
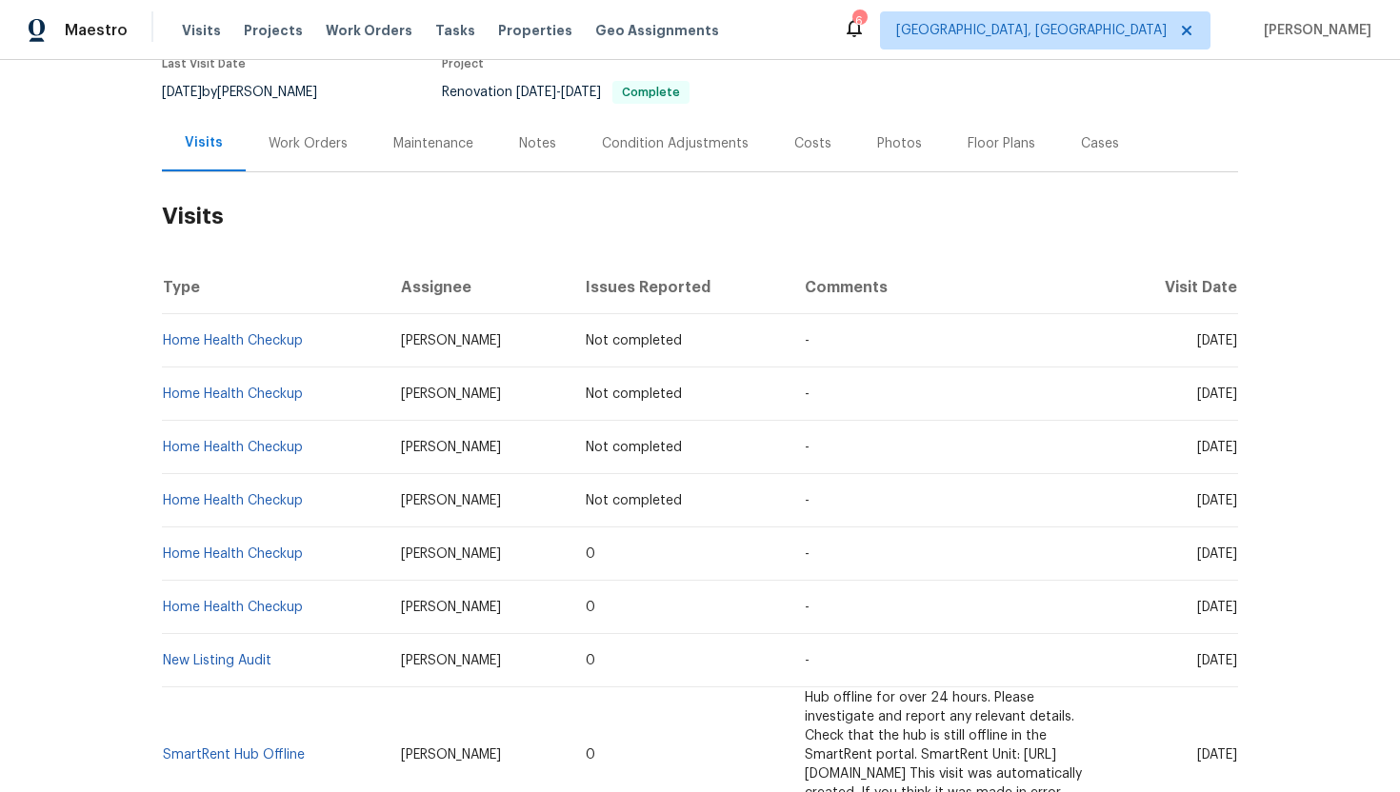
drag, startPoint x: 1164, startPoint y: 556, endPoint x: 1234, endPoint y: 561, distance: 70.6
click at [1235, 561] on td "Mon, Aug 11 2025" at bounding box center [1175, 554] width 126 height 53
copy span "Aug 11 2025"
click at [327, 128] on div "Work Orders" at bounding box center [308, 143] width 125 height 56
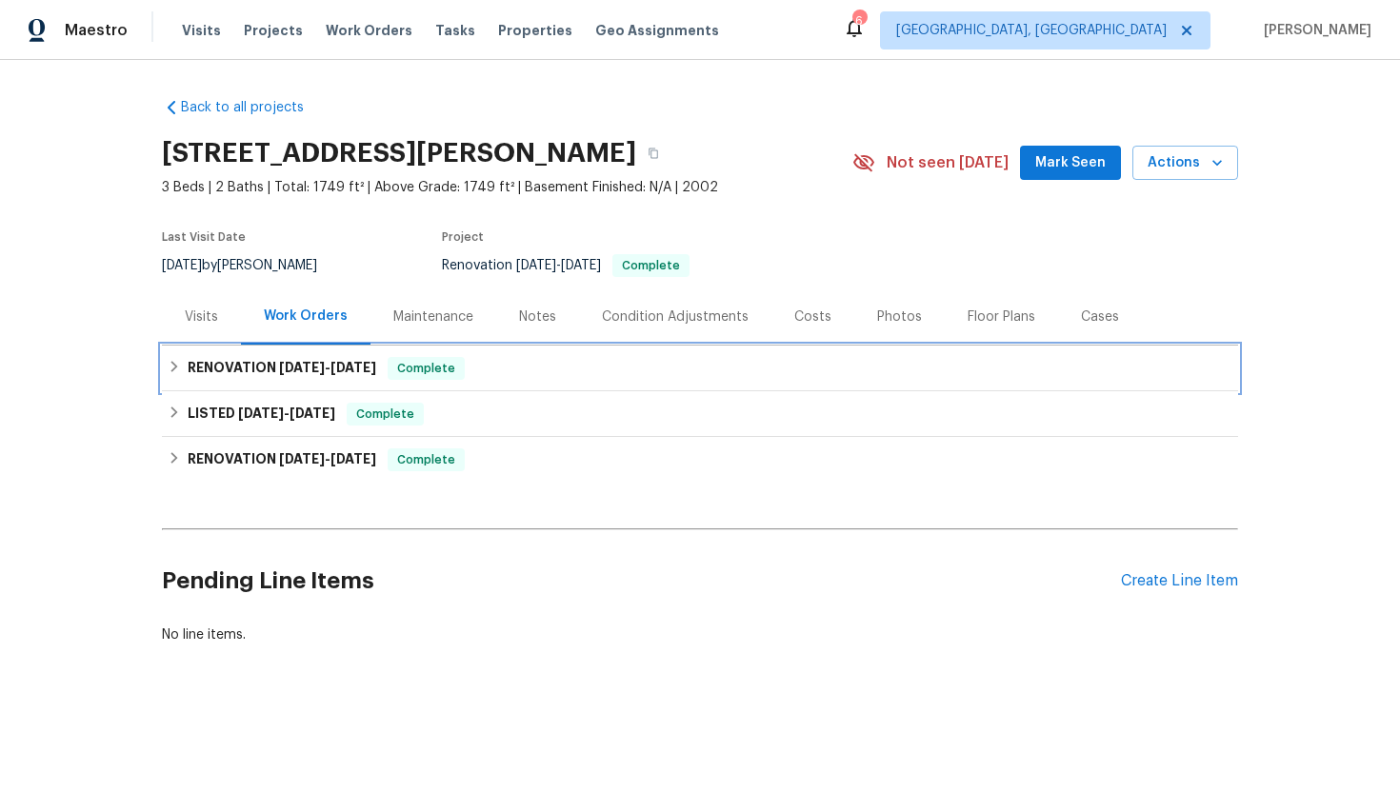
click at [364, 369] on span "6/16/25" at bounding box center [353, 367] width 46 height 13
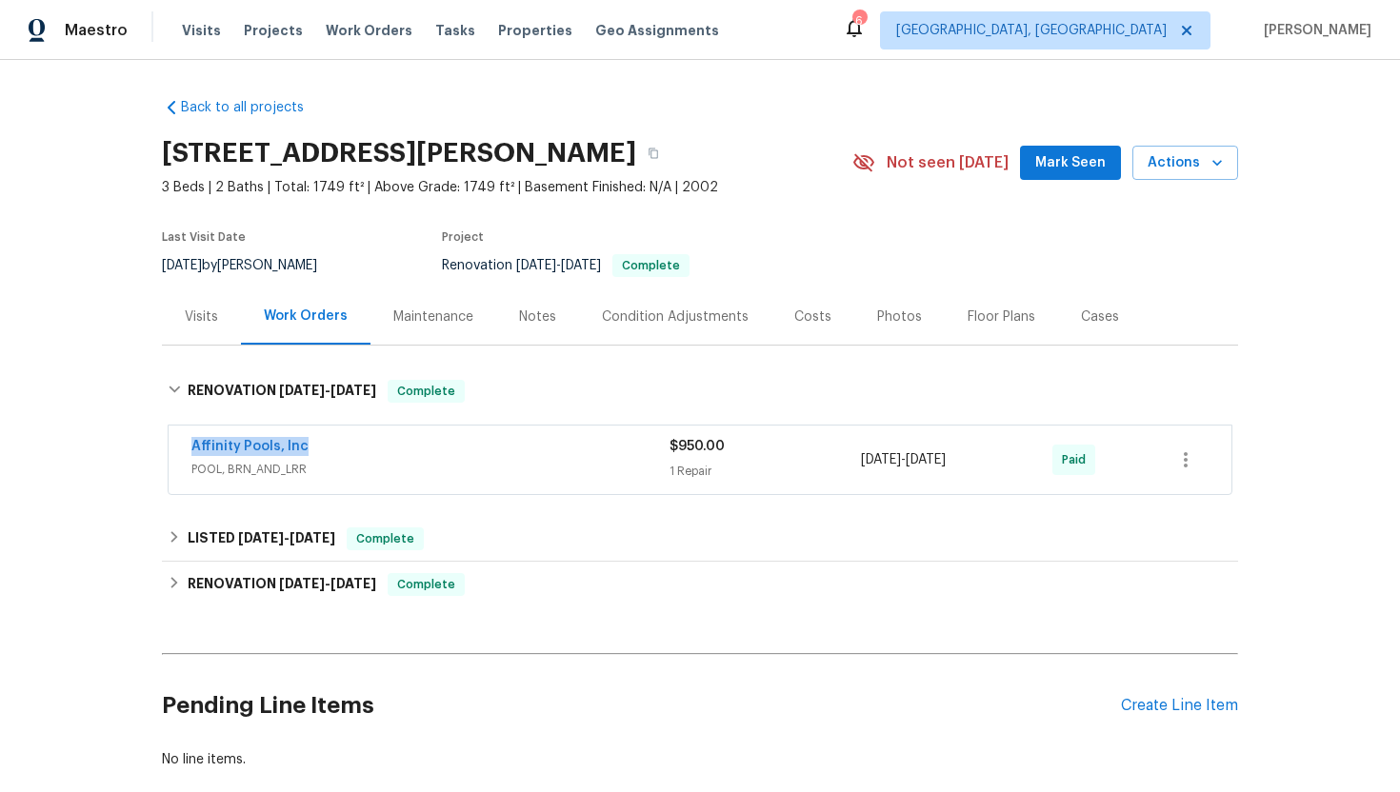
drag, startPoint x: 332, startPoint y: 443, endPoint x: 175, endPoint y: 443, distance: 157.1
click at [175, 443] on div "Affinity Pools, Inc POOL, BRN_AND_LRR $950.00 1 Repair 6/11/2025 - 6/16/2025 Pa…" at bounding box center [700, 460] width 1063 height 69
copy link "Affinity Pools, Inc"
drag, startPoint x: 998, startPoint y: 462, endPoint x: 857, endPoint y: 463, distance: 140.9
click at [857, 463] on div "Affinity Pools, Inc POOL, BRN_AND_LRR $950.00 1 Repair 6/11/2025 - 6/16/2025 Pa…" at bounding box center [676, 460] width 971 height 46
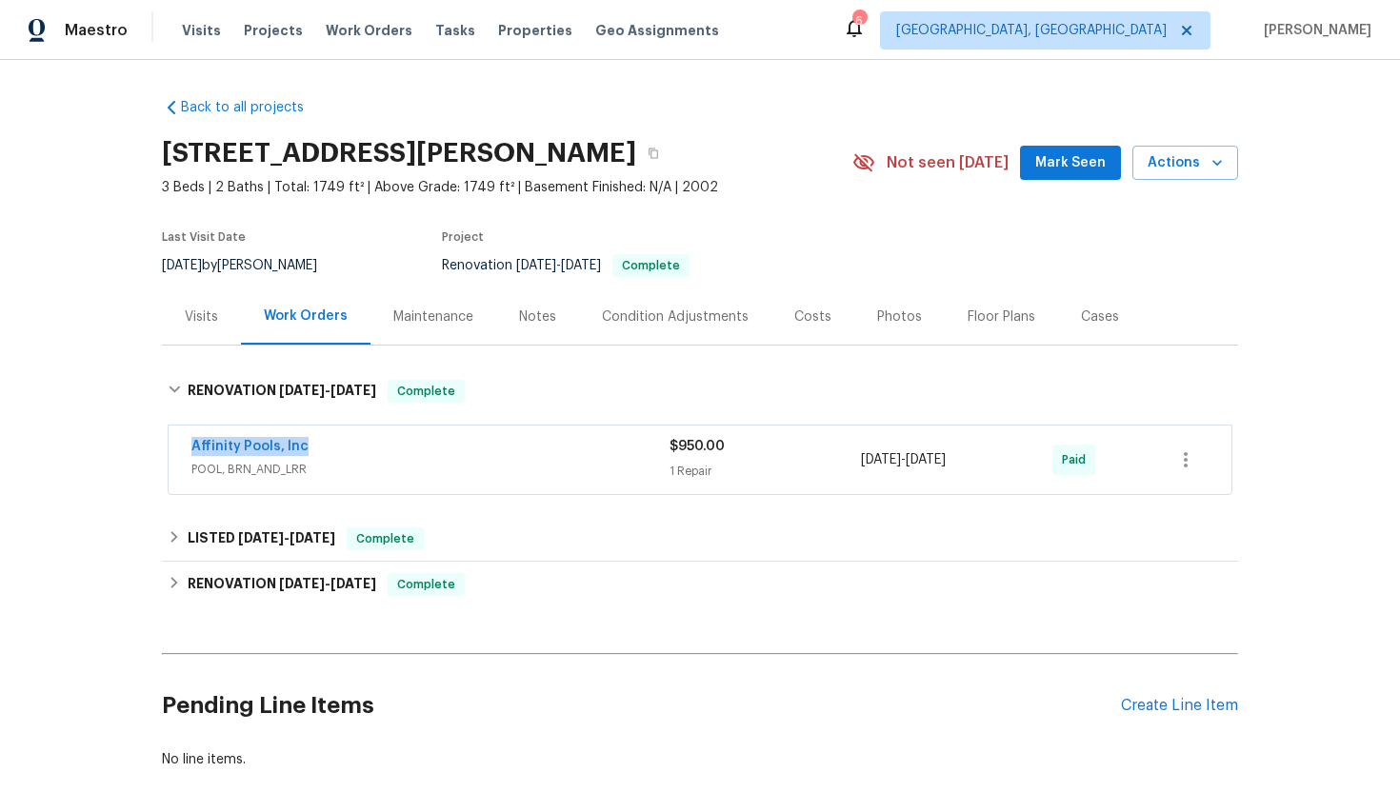
copy div "6/11/2025 - 6/16/2025"
